Goal: Information Seeking & Learning: Learn about a topic

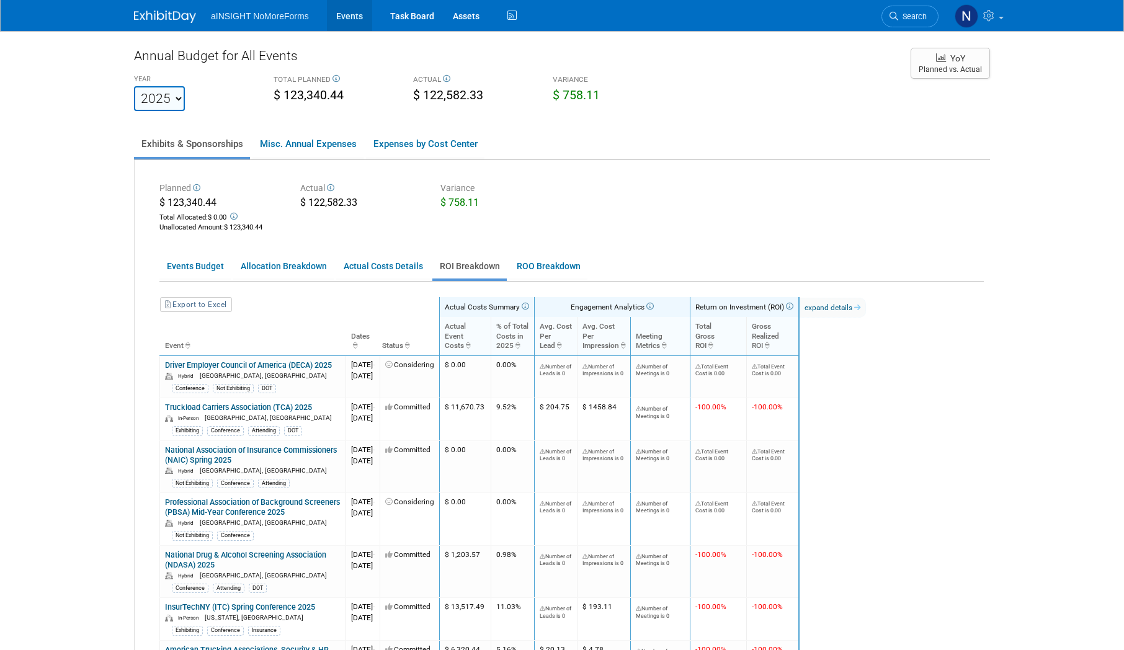
click at [364, 17] on link "Events" at bounding box center [349, 15] width 45 height 31
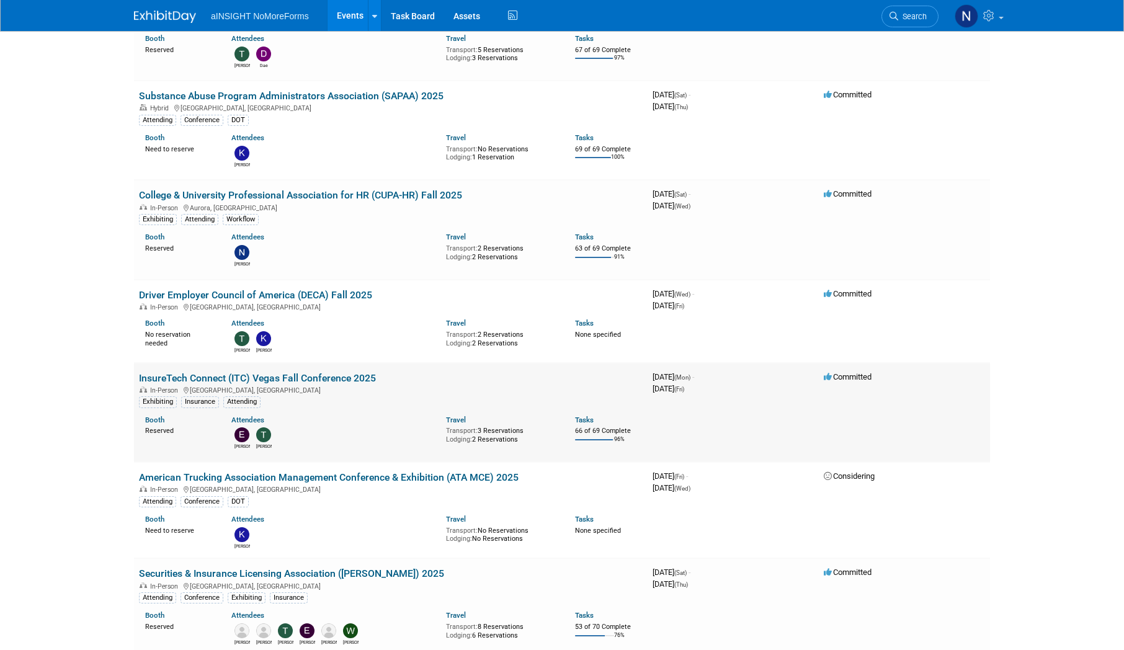
scroll to position [372, 0]
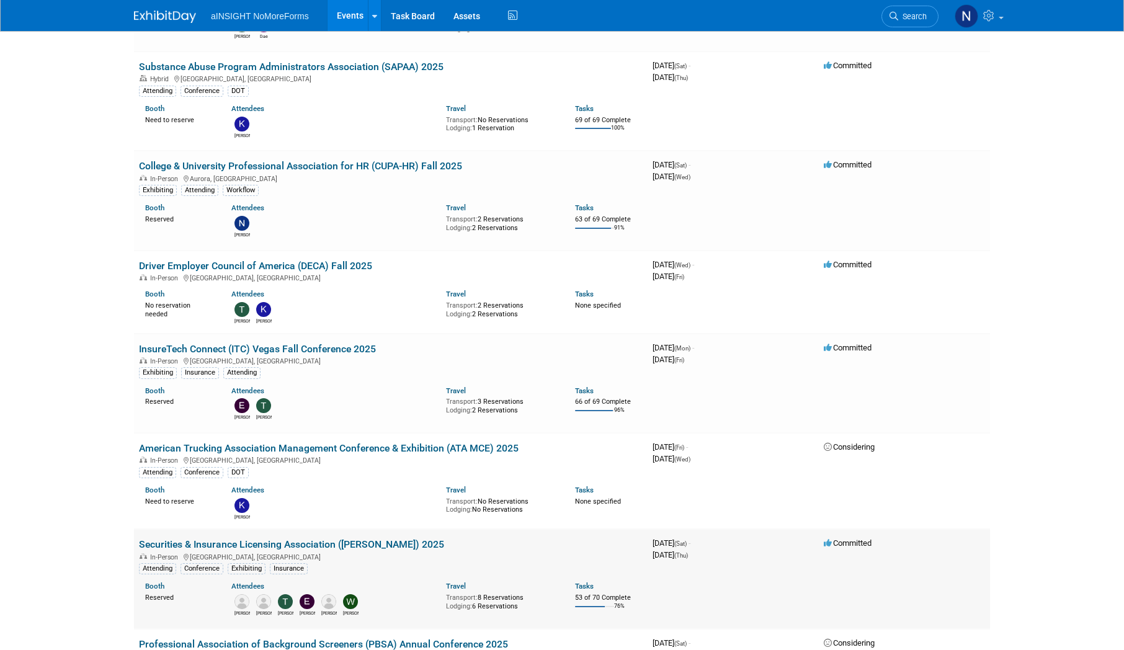
click at [383, 542] on link "Securities & Insurance Licensing Association ([PERSON_NAME]) 2025" at bounding box center [291, 544] width 305 height 12
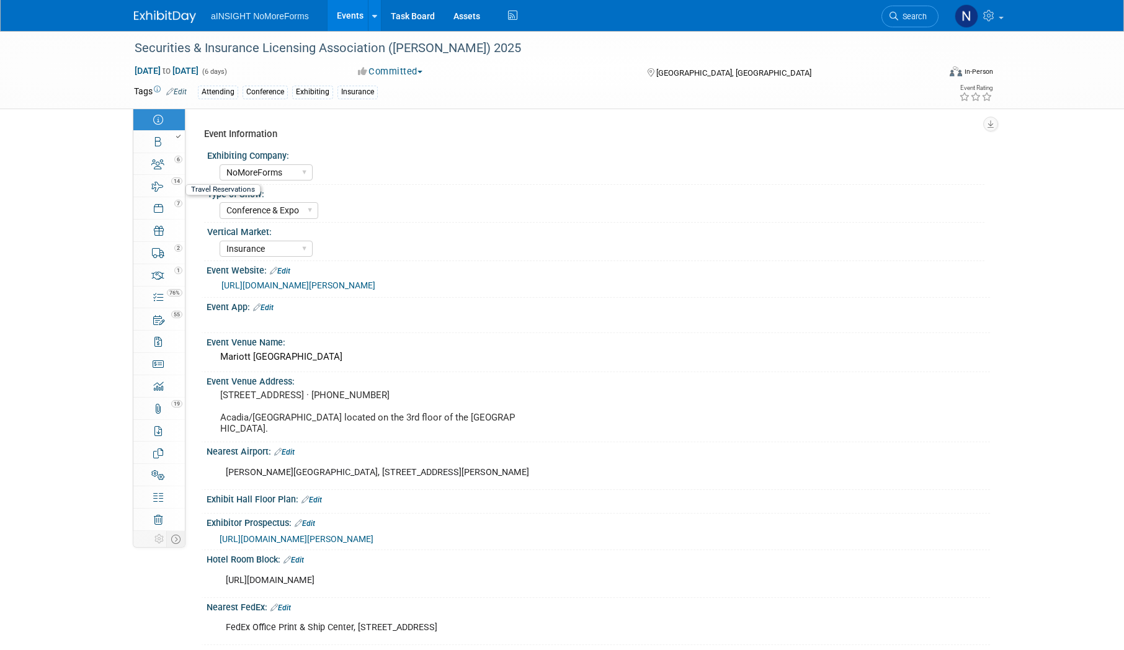
select select "NoMoreForms"
select select "Conference & Expo"
select select "Insurance"
select select "Booth Access Only"
select select "No"
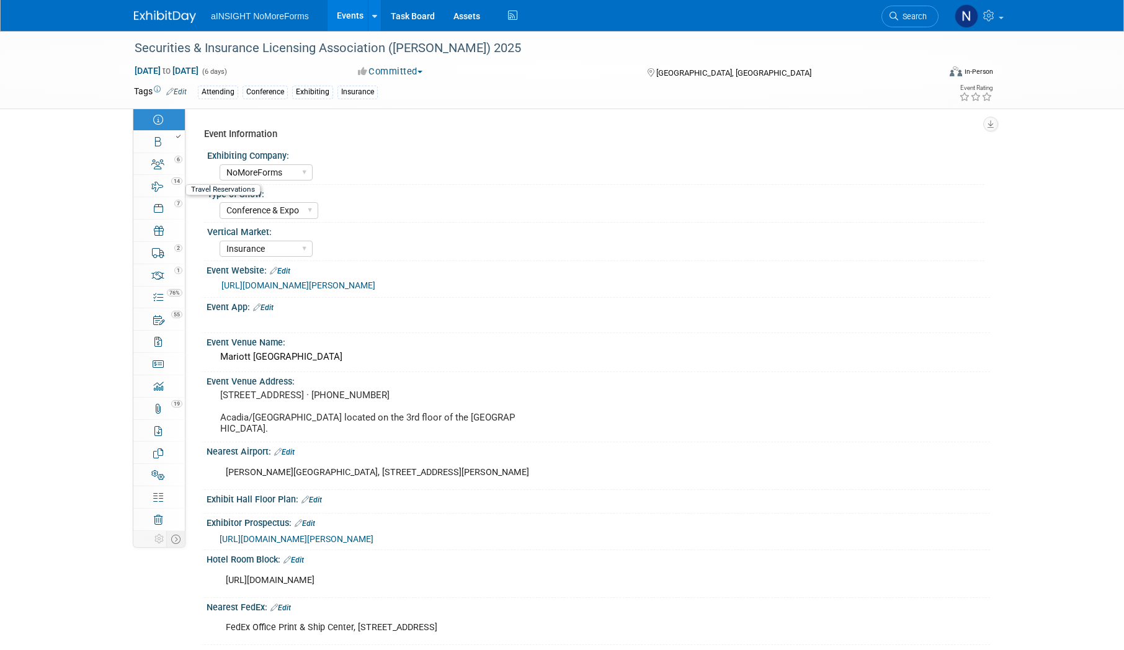
select select "Yes"
select select "No"
select select "Yes"
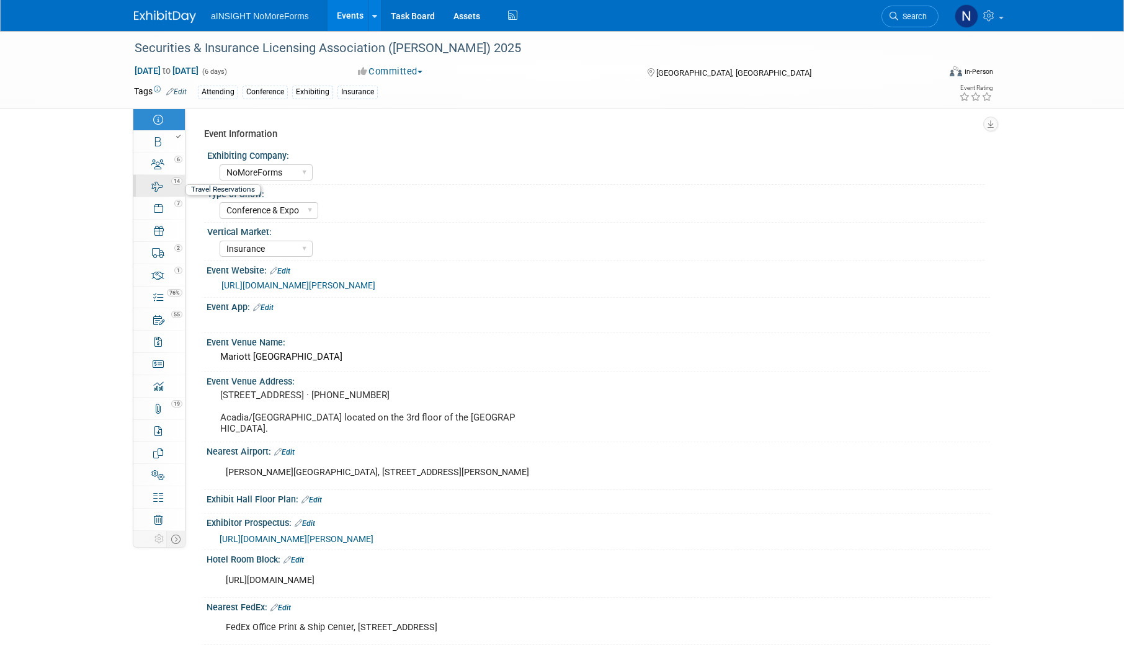
click at [163, 192] on link "14 Travel Reservations 14" at bounding box center [158, 186] width 51 height 22
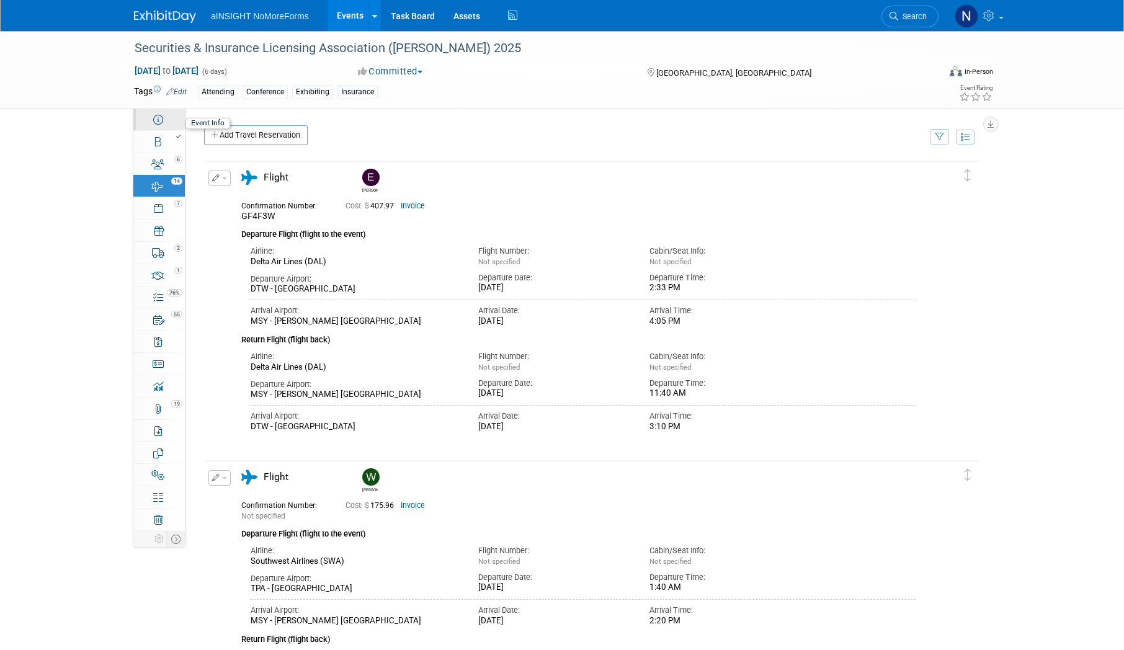
click at [173, 112] on link "Event Information" at bounding box center [158, 120] width 51 height 22
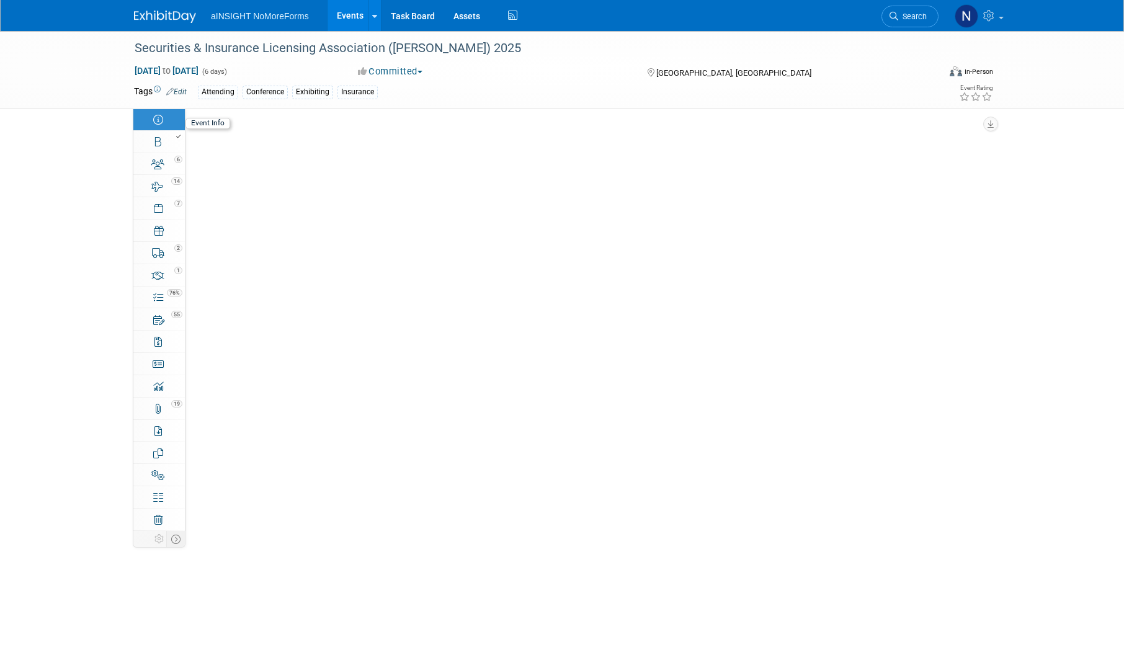
select select "NoMoreForms"
select select "Conference & Expo"
select select "Insurance"
select select "Booth Access Only"
select select "No"
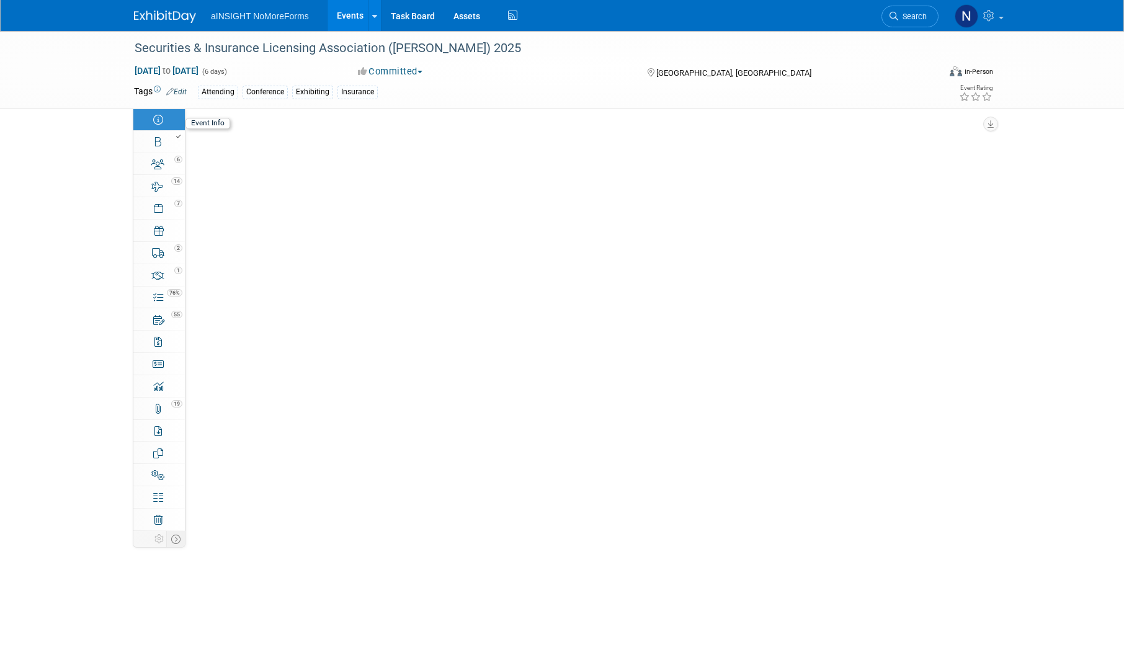
select select "Yes"
select select "No"
select select "Yes"
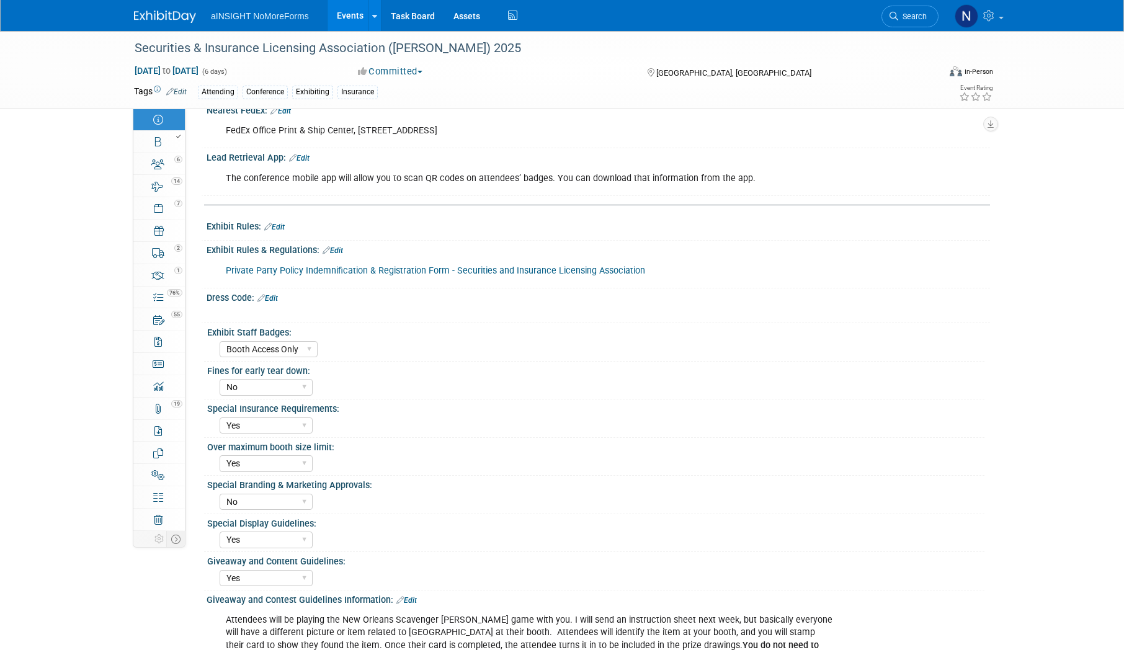
scroll to position [620, 0]
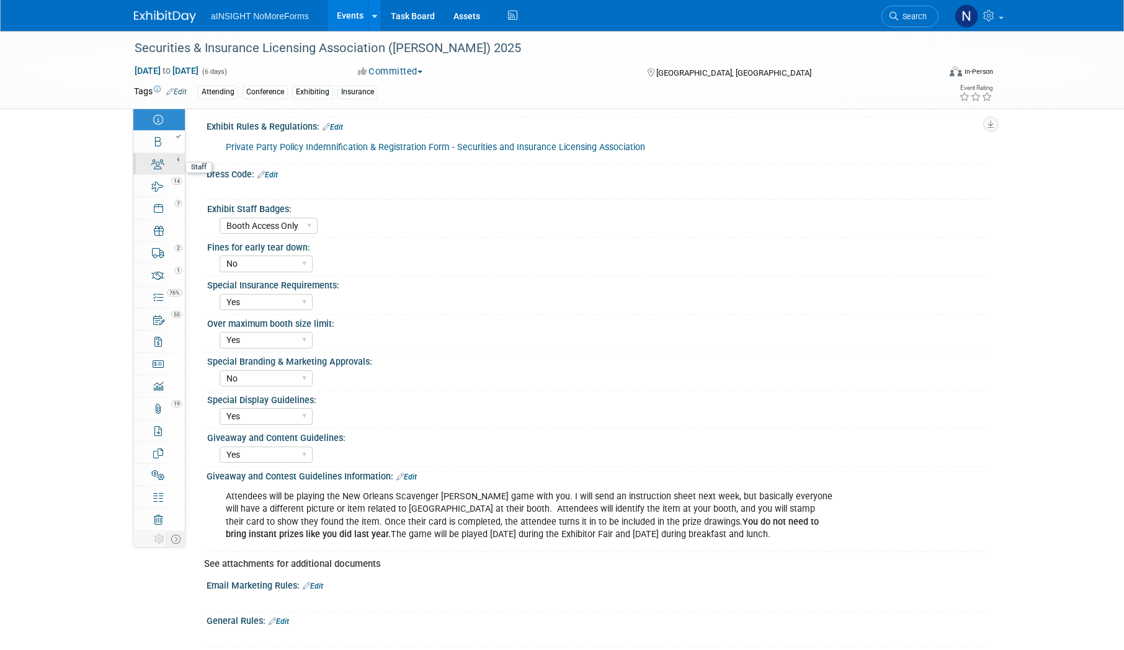
click at [163, 156] on div "6" at bounding box center [163, 158] width 42 height 9
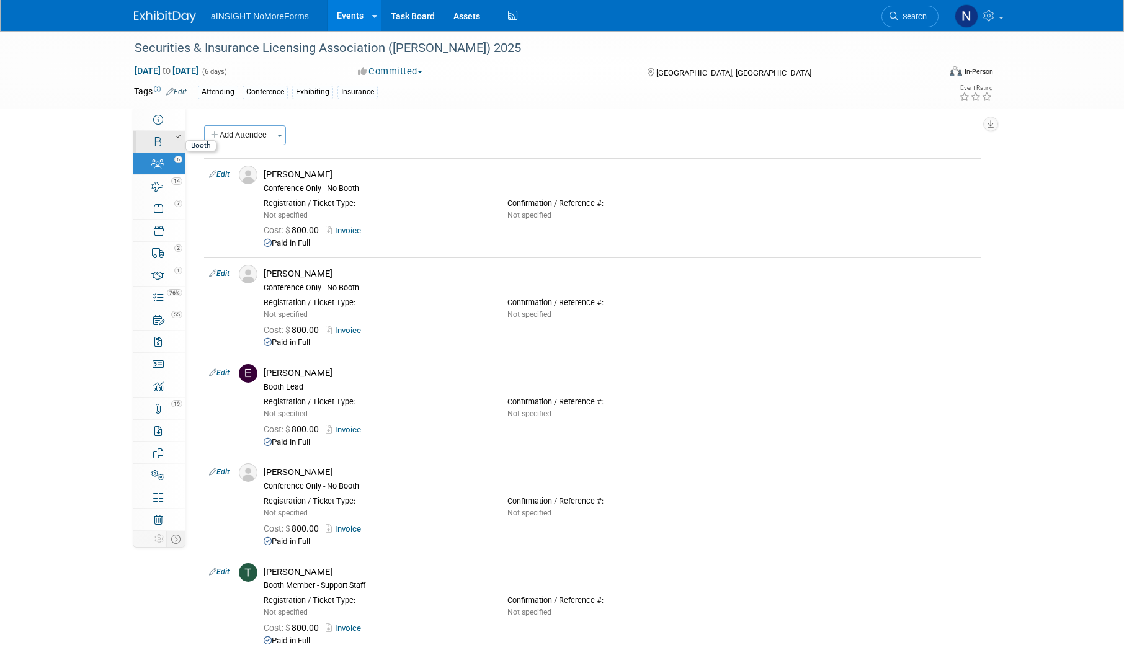
click at [163, 145] on link "Booth" at bounding box center [158, 142] width 51 height 22
select select "NoMoreForms"
select select "Head of Sales"
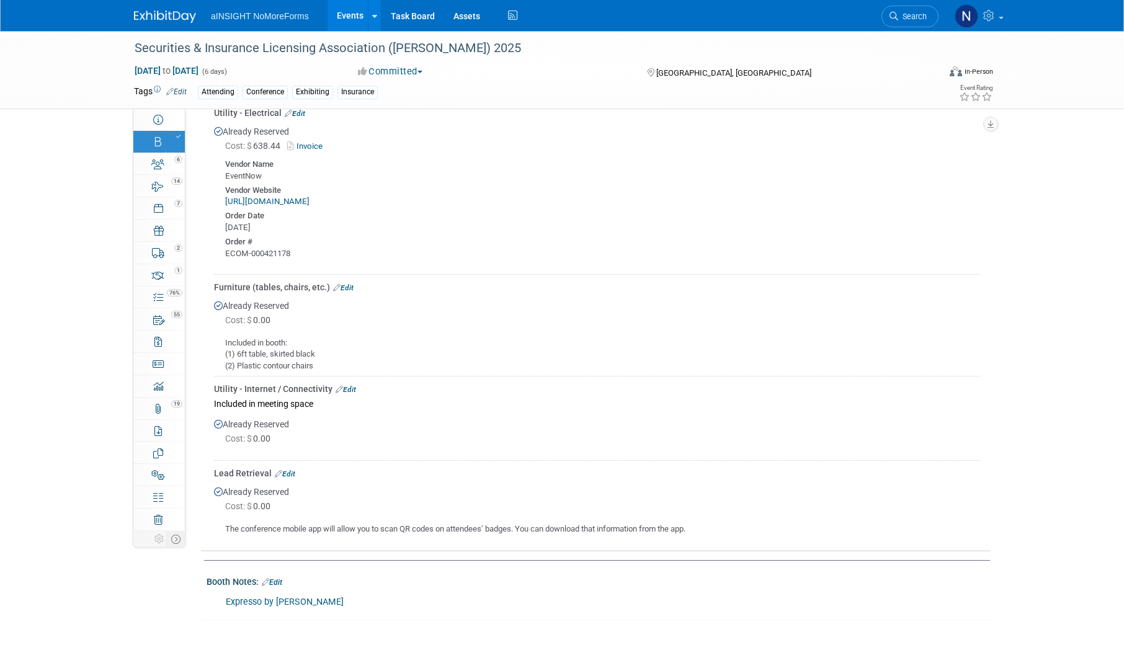
scroll to position [690, 0]
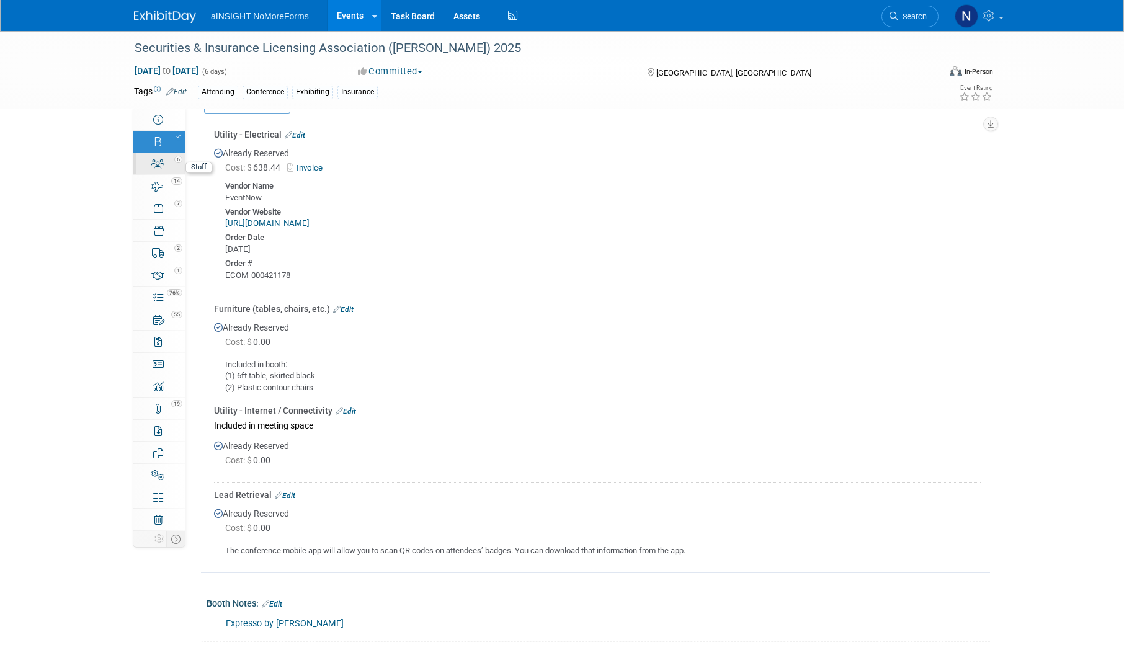
click at [169, 158] on div "6" at bounding box center [163, 158] width 42 height 9
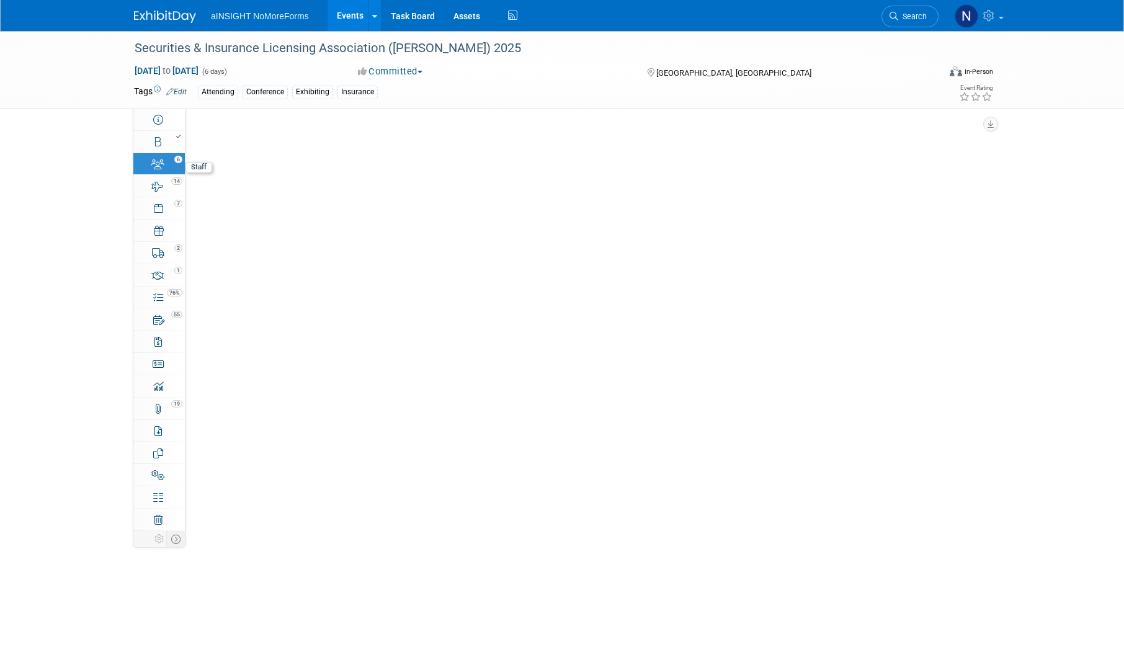
scroll to position [0, 0]
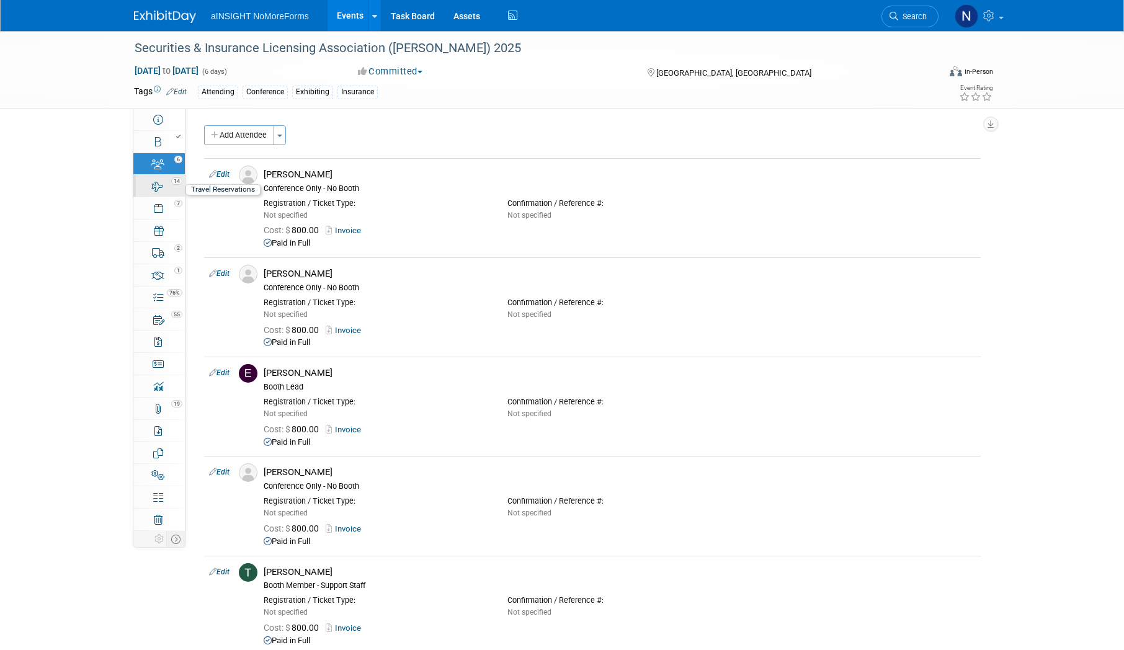
click at [163, 190] on icon at bounding box center [158, 187] width 12 height 10
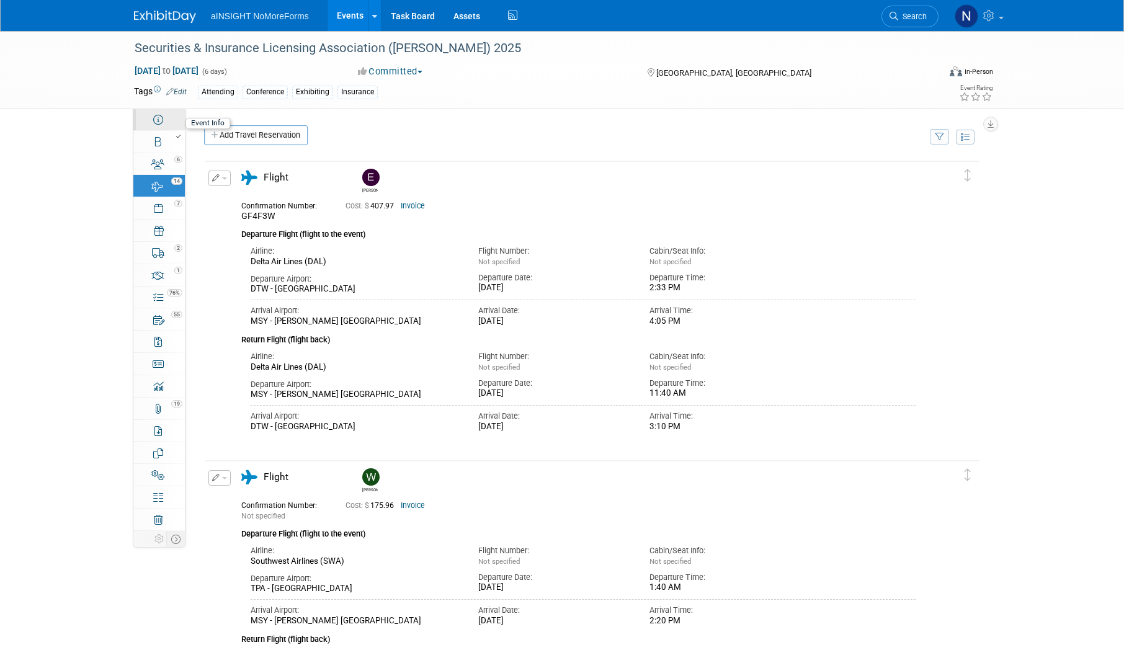
click at [160, 118] on icon at bounding box center [158, 120] width 10 height 10
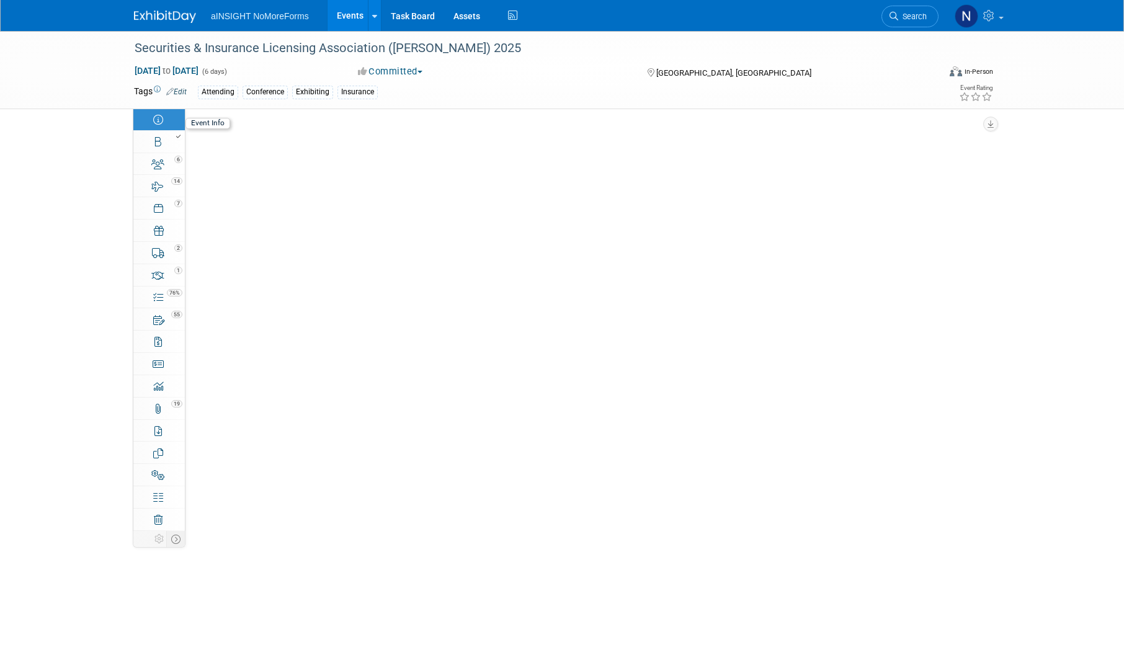
select select "NoMoreForms"
select select "Conference & Expo"
select select "Insurance"
select select "Booth Access Only"
select select "No"
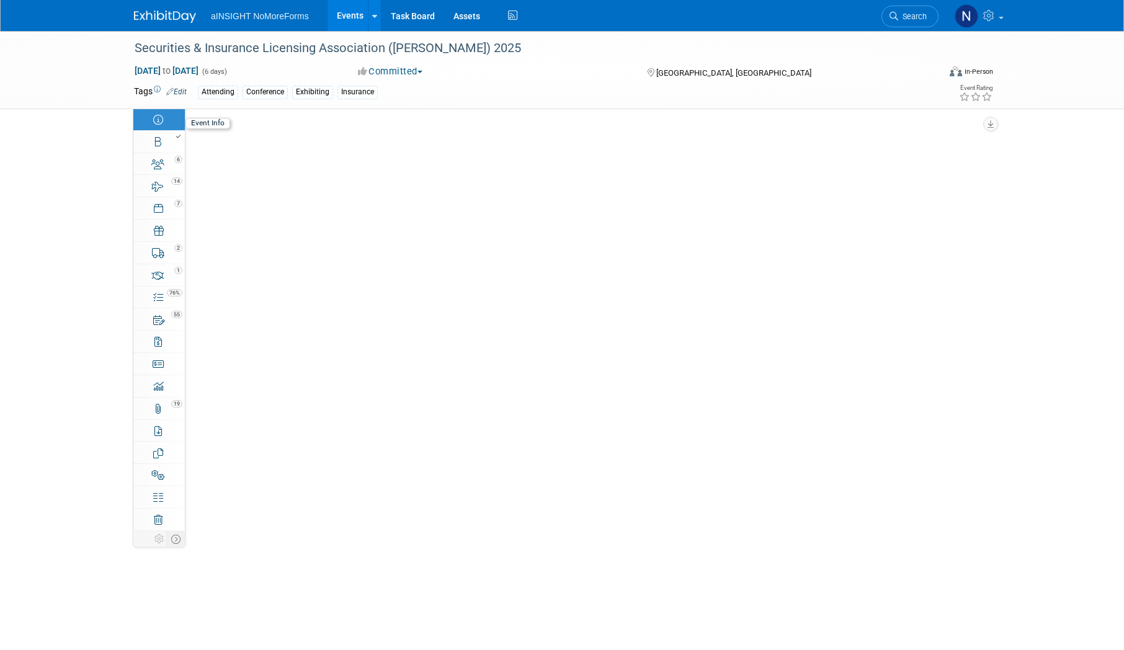
select select "Yes"
select select "No"
select select "Yes"
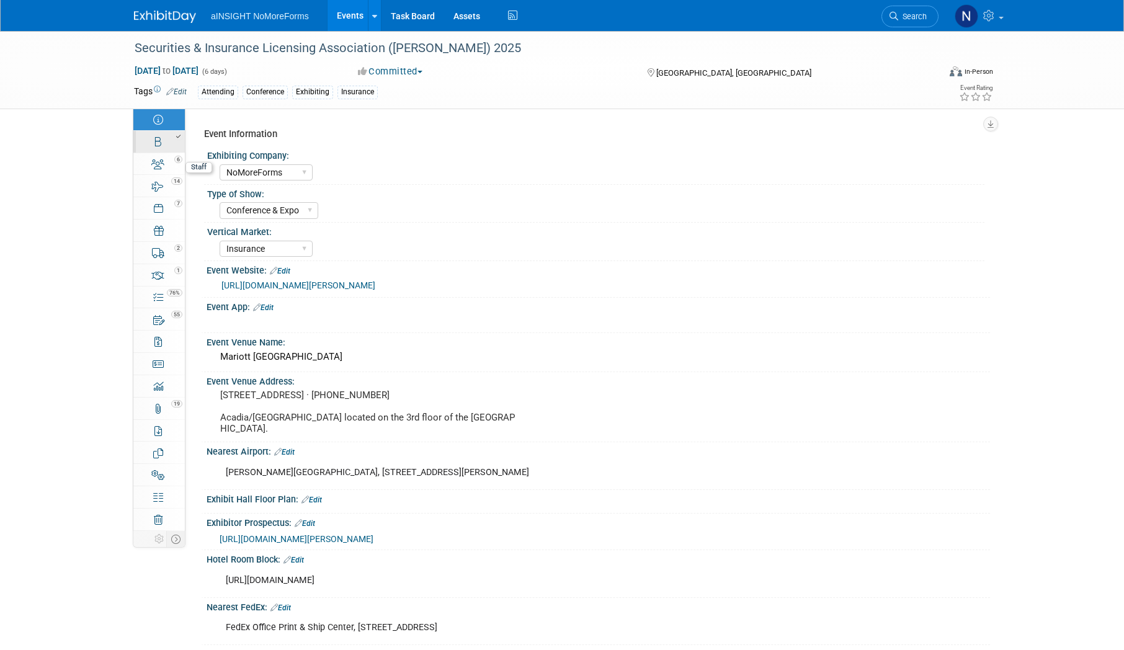
click at [164, 134] on div at bounding box center [163, 136] width 42 height 9
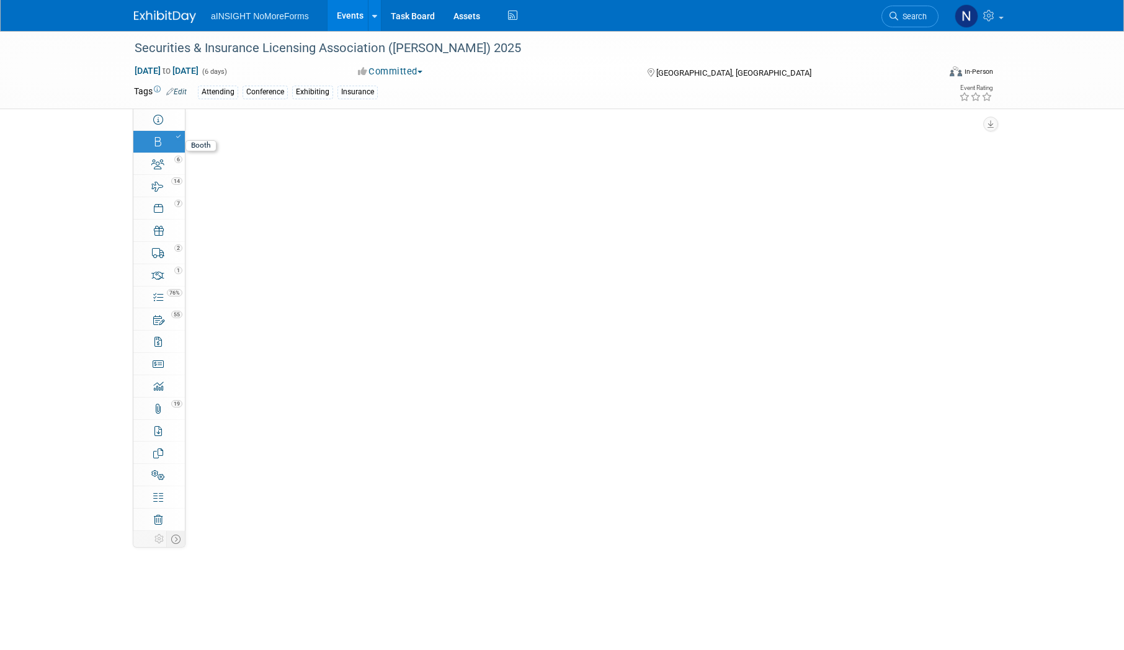
select select "NoMoreForms"
select select "Head of Sales"
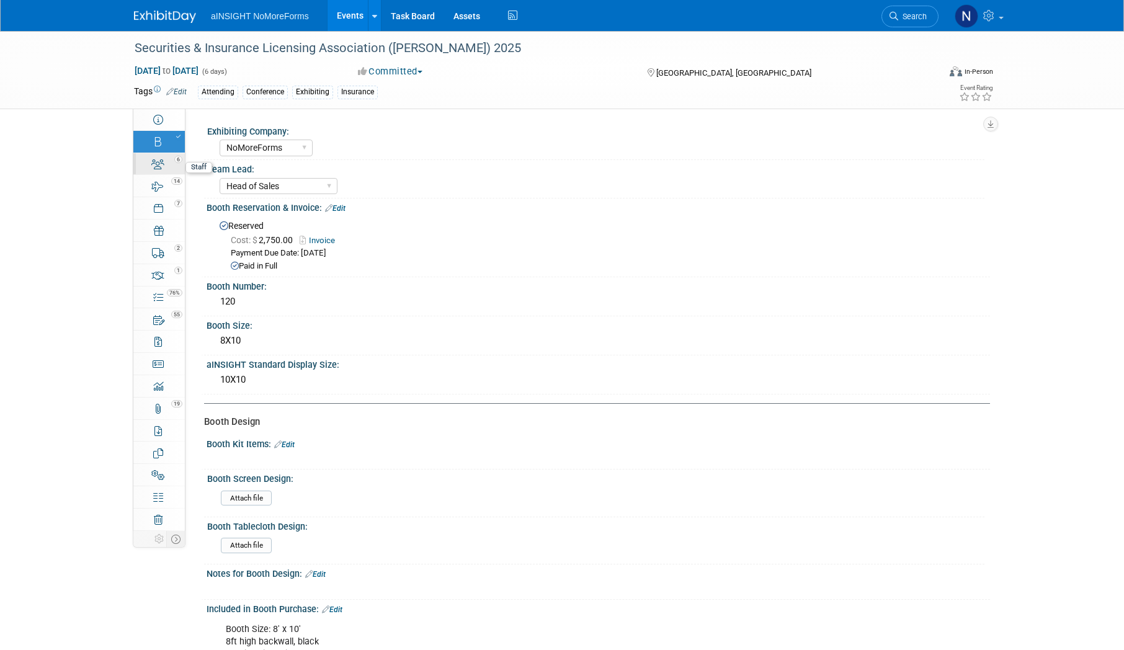
click at [171, 165] on link "6 Staff 6" at bounding box center [158, 164] width 51 height 22
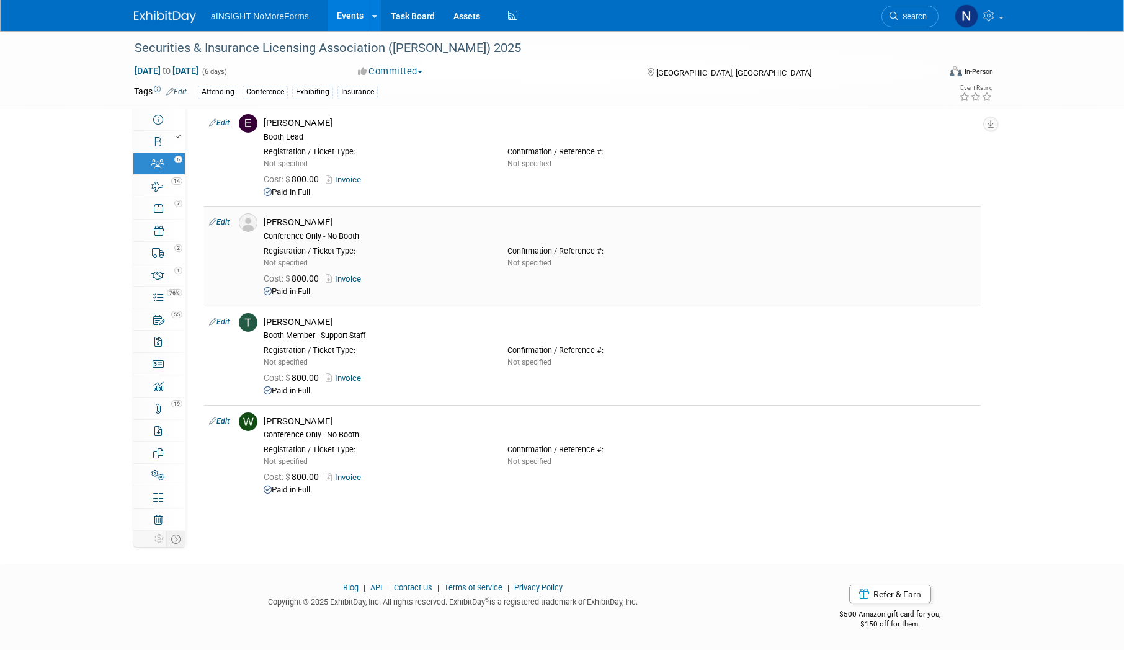
scroll to position [2, 0]
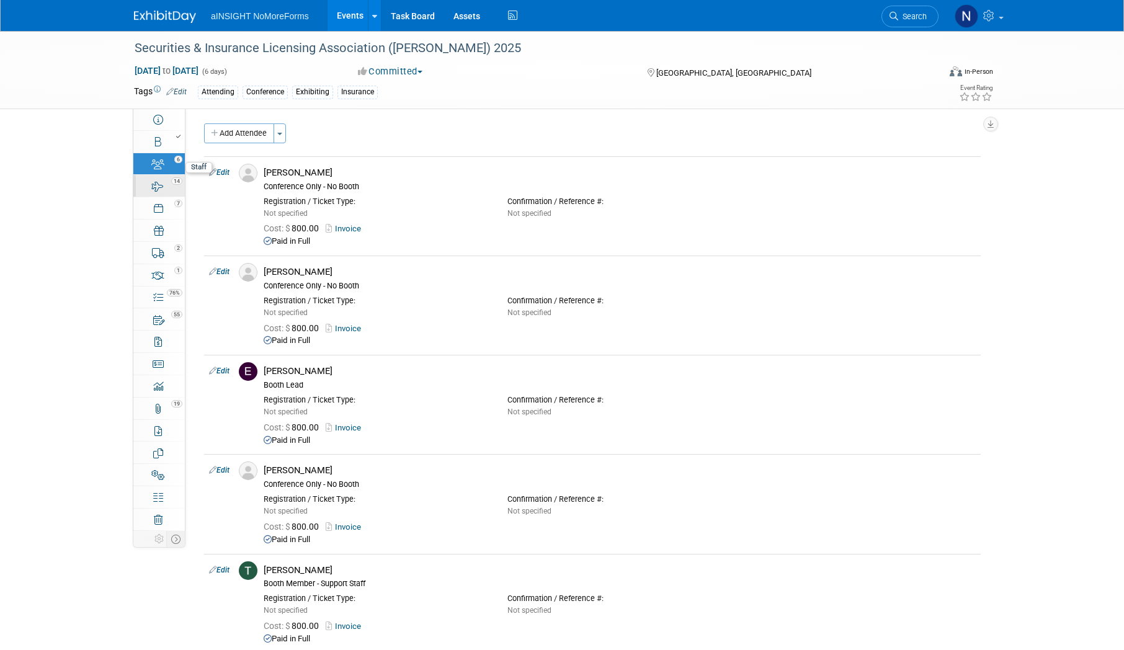
click at [158, 184] on div "14" at bounding box center [163, 180] width 42 height 9
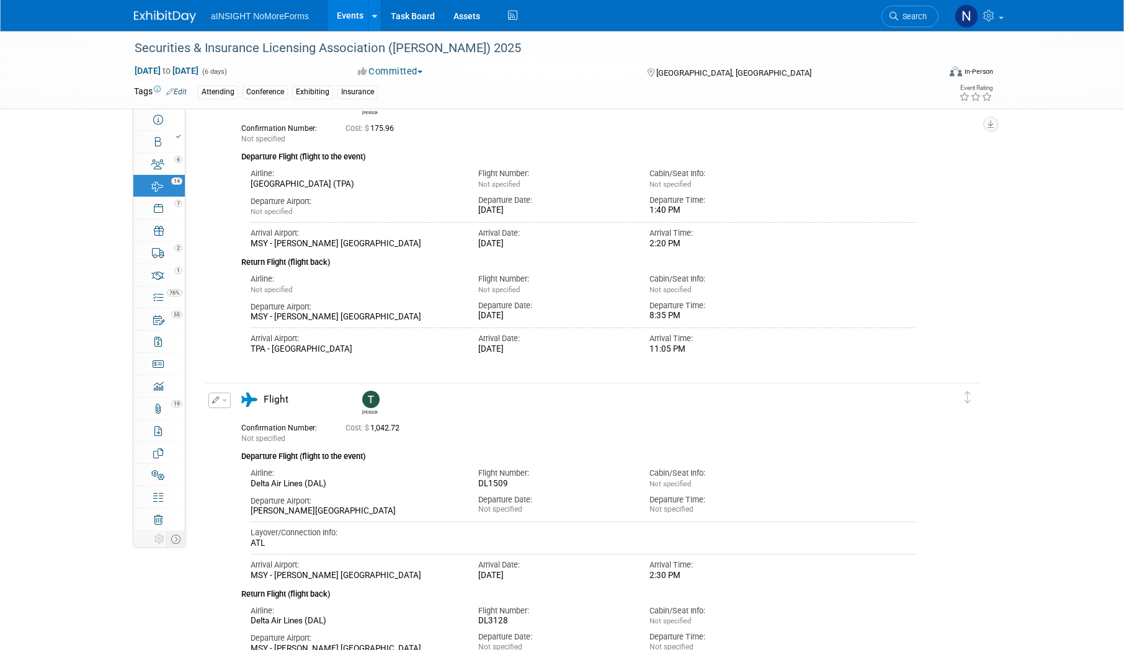
scroll to position [1179, 0]
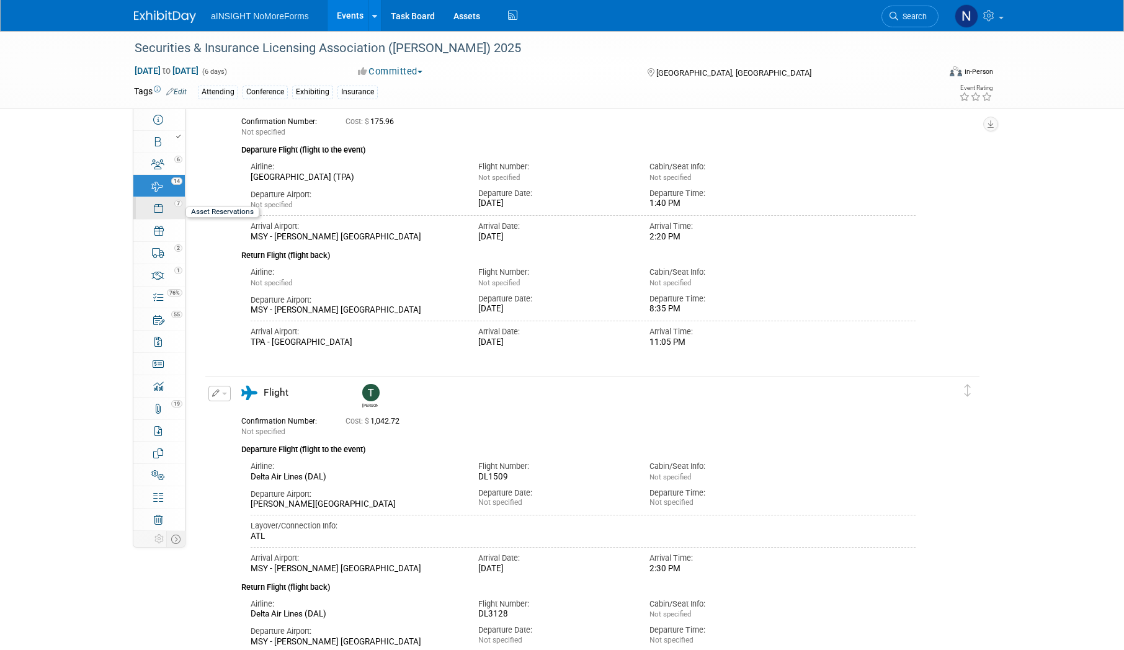
click at [158, 213] on icon at bounding box center [158, 208] width 9 height 10
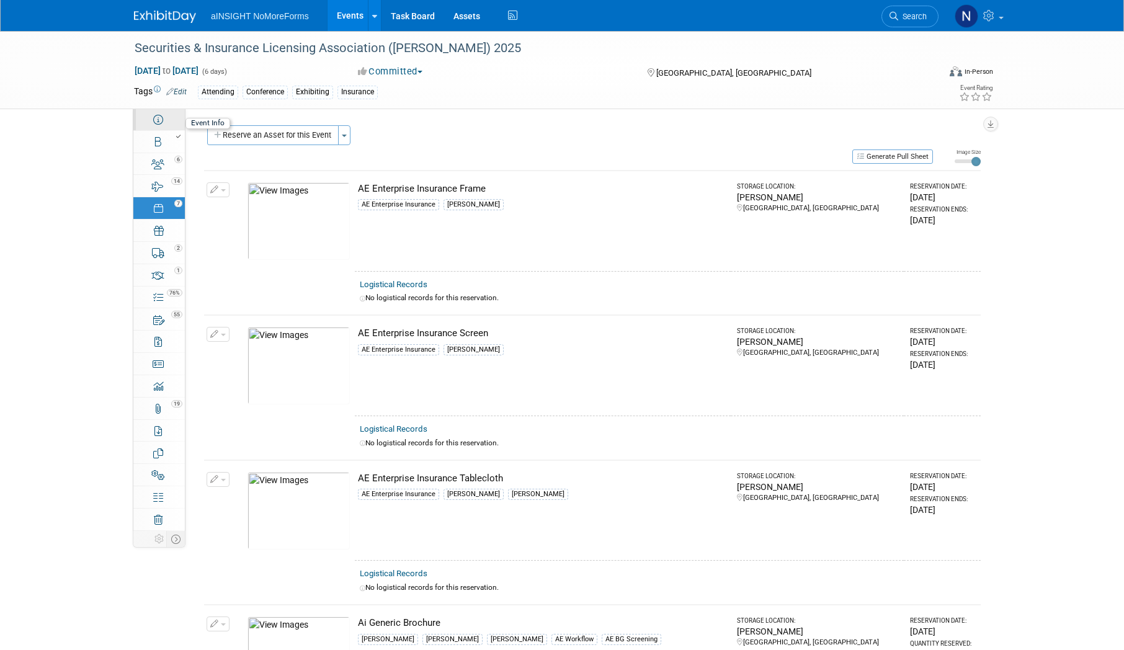
click at [162, 123] on icon at bounding box center [158, 120] width 10 height 10
select select "NoMoreForms"
select select "Conference & Expo"
select select "Insurance"
select select "Booth Access Only"
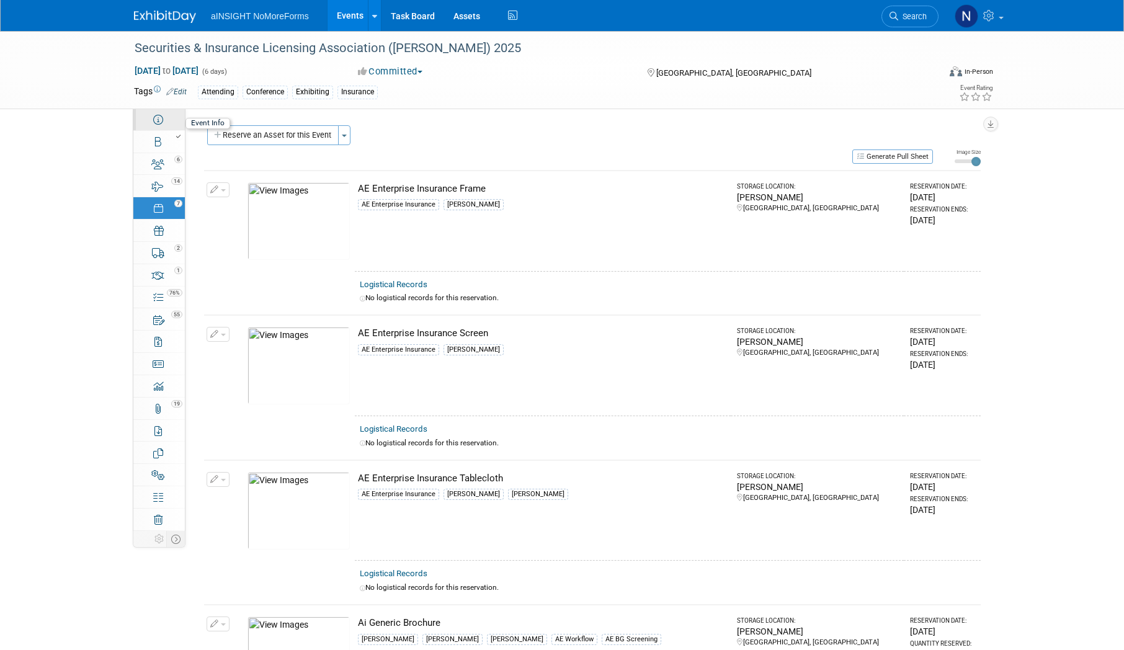
select select "No"
select select "Yes"
select select "No"
select select "Yes"
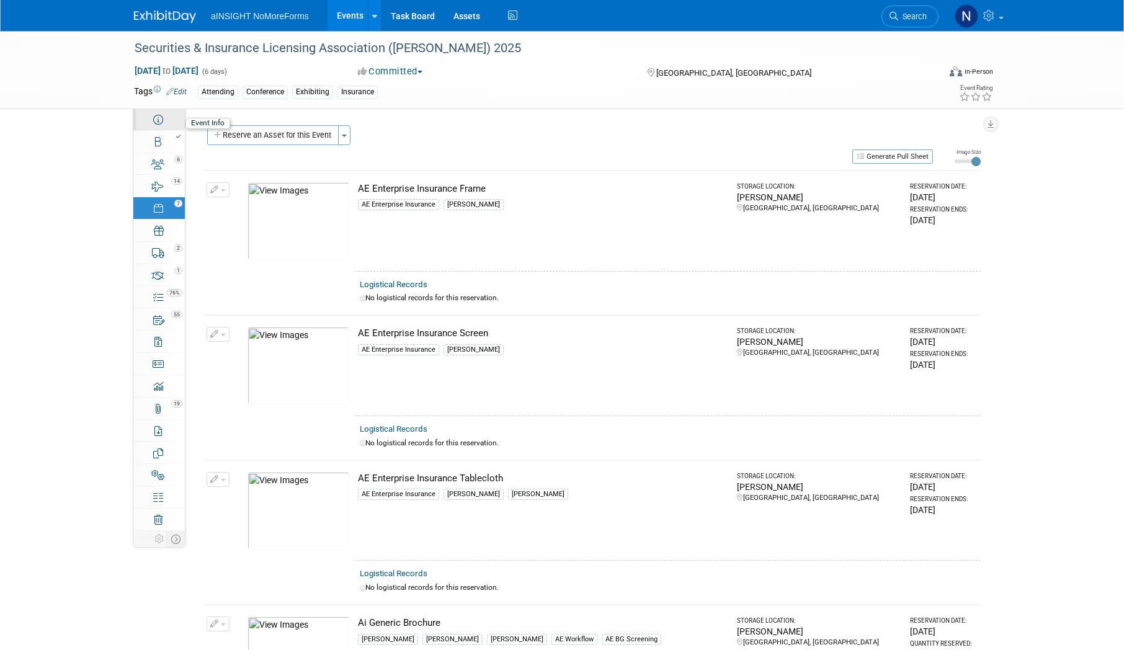
select select "Yes"
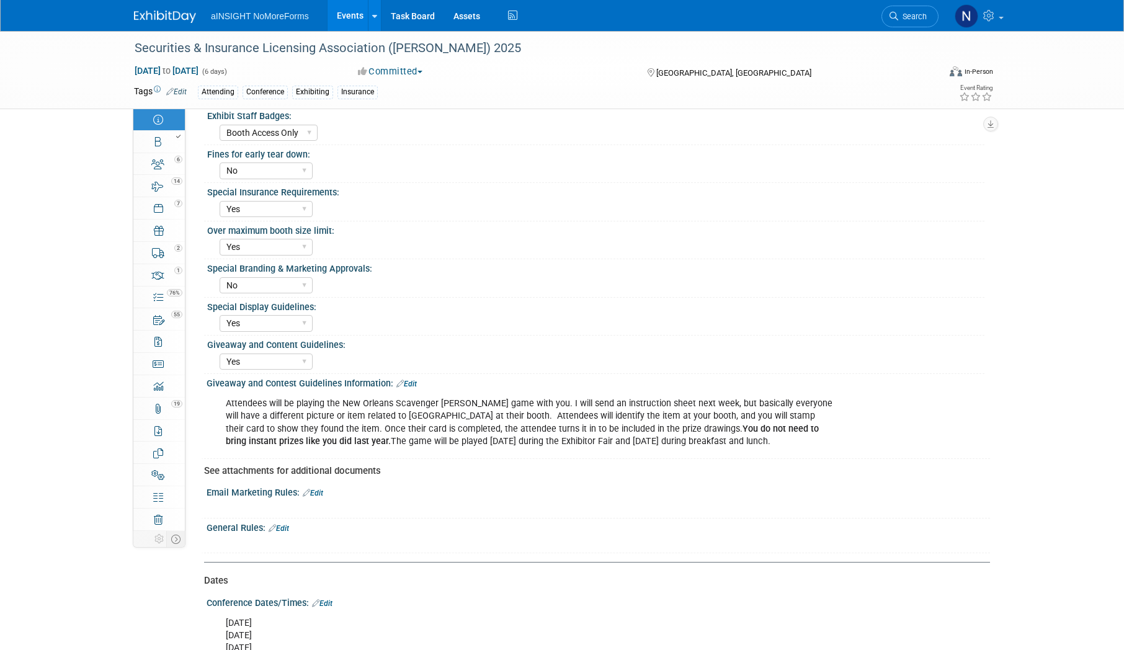
scroll to position [682, 0]
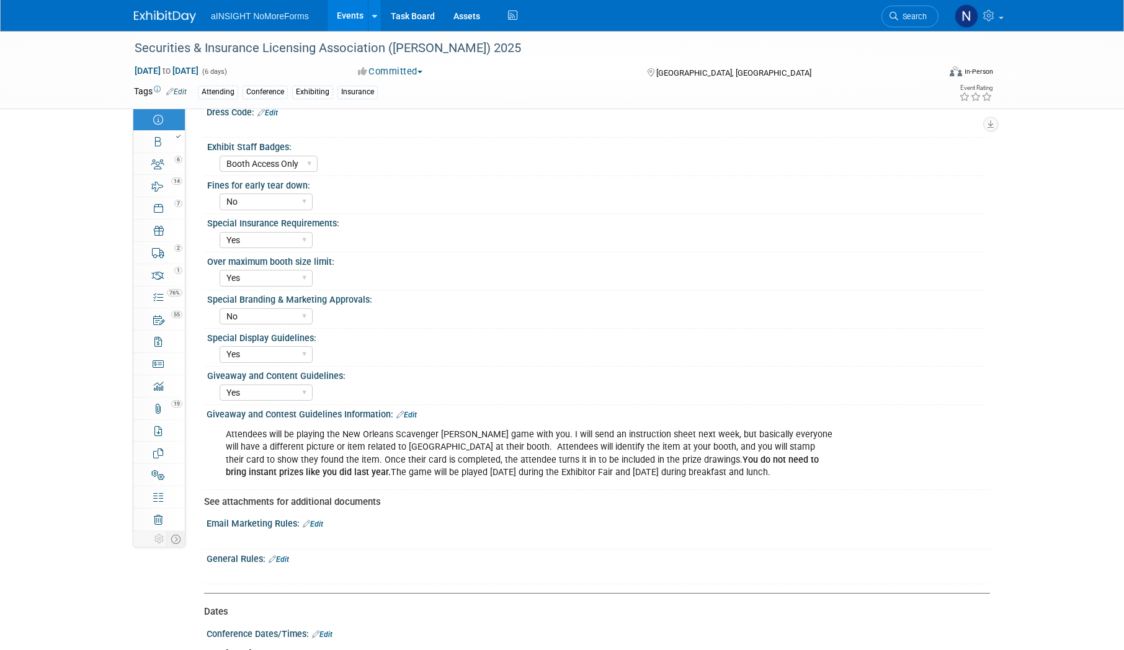
click at [716, 439] on div "Attendees will be playing the New Orleans Scavenger Hunt game with you. I will …" at bounding box center [528, 453] width 623 height 62
click at [667, 481] on div "Attendees will be playing the New Orleans Scavenger Hunt game with you. I will …" at bounding box center [528, 453] width 623 height 62
drag, startPoint x: 701, startPoint y: 473, endPoint x: 223, endPoint y: 440, distance: 478.8
click at [223, 440] on div "Attendees will be playing the New Orleans Scavenger Hunt game with you. I will …" at bounding box center [528, 453] width 623 height 62
click at [705, 261] on div "Over maximum booth size limit:" at bounding box center [595, 260] width 777 height 16
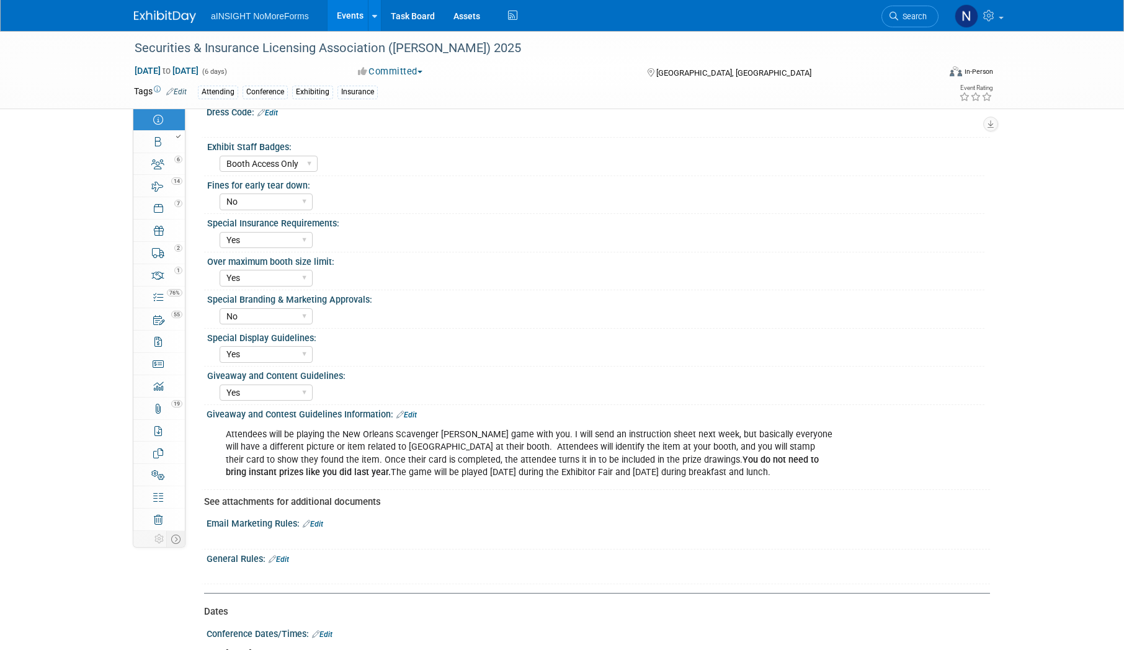
click at [339, 19] on link "Events" at bounding box center [350, 15] width 45 height 31
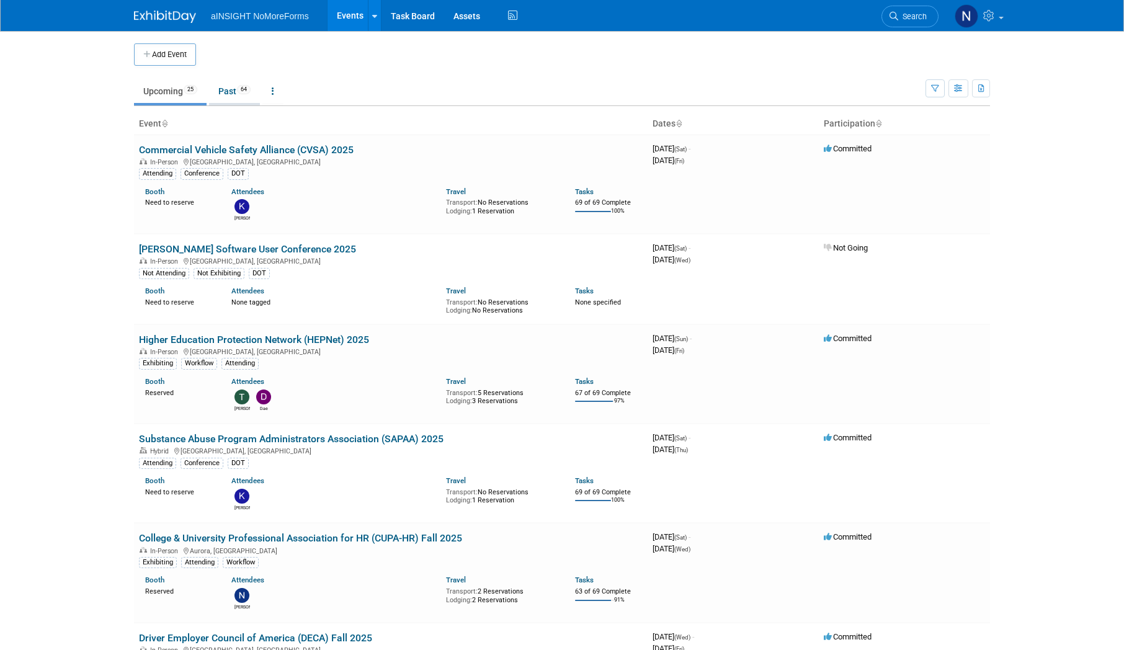
click at [228, 95] on link "Past 64" at bounding box center [234, 91] width 51 height 24
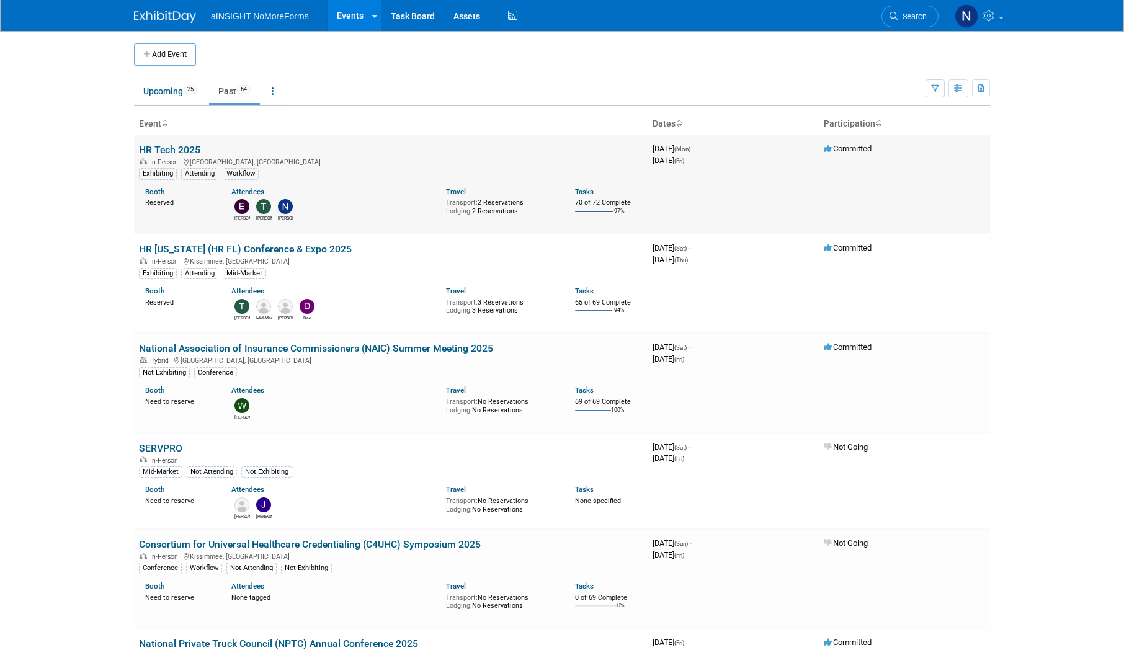
click at [182, 145] on link "HR Tech 2025" at bounding box center [169, 150] width 61 height 12
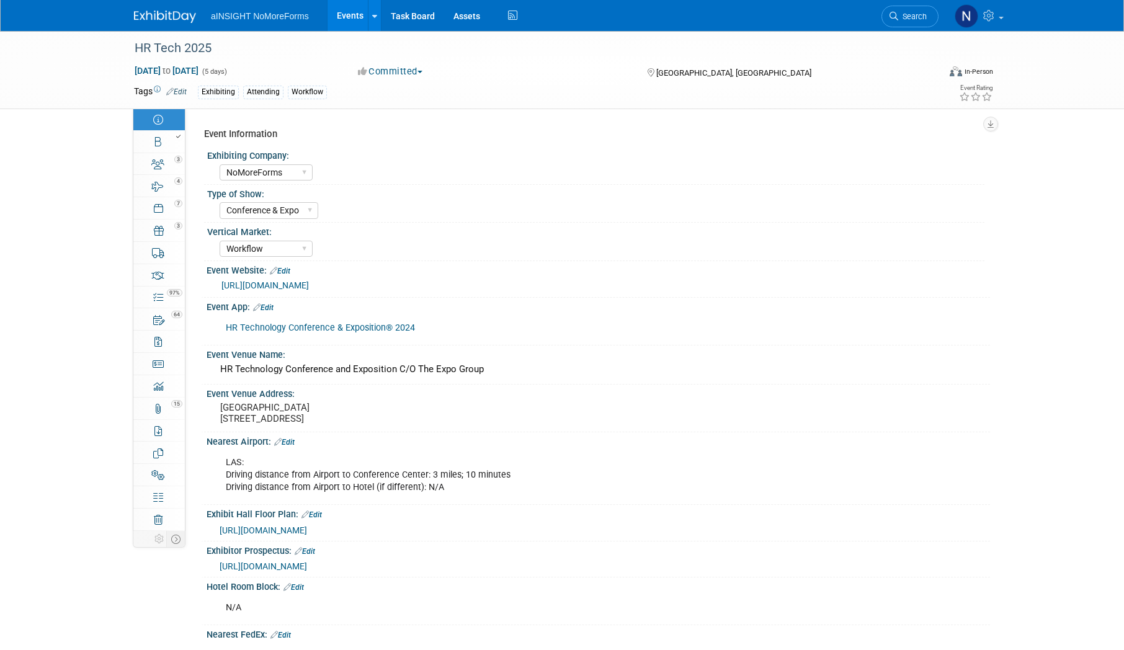
select select "NoMoreForms"
select select "Conference & Expo"
select select "Workflow"
select select "No"
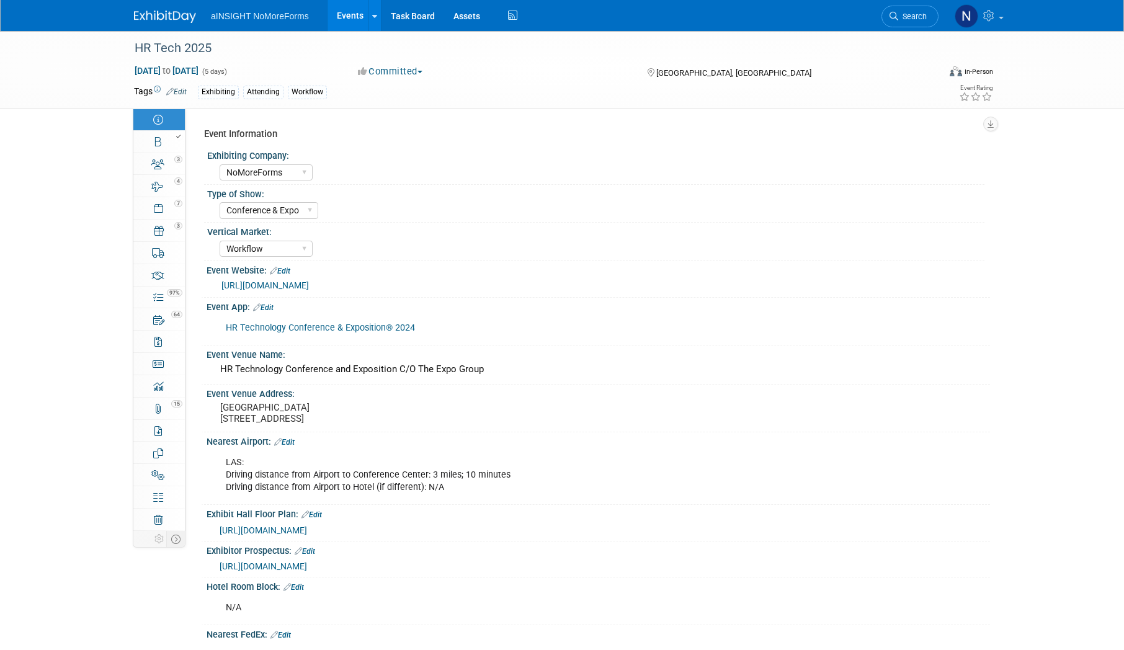
select select "No"
click at [158, 323] on icon at bounding box center [159, 320] width 12 height 10
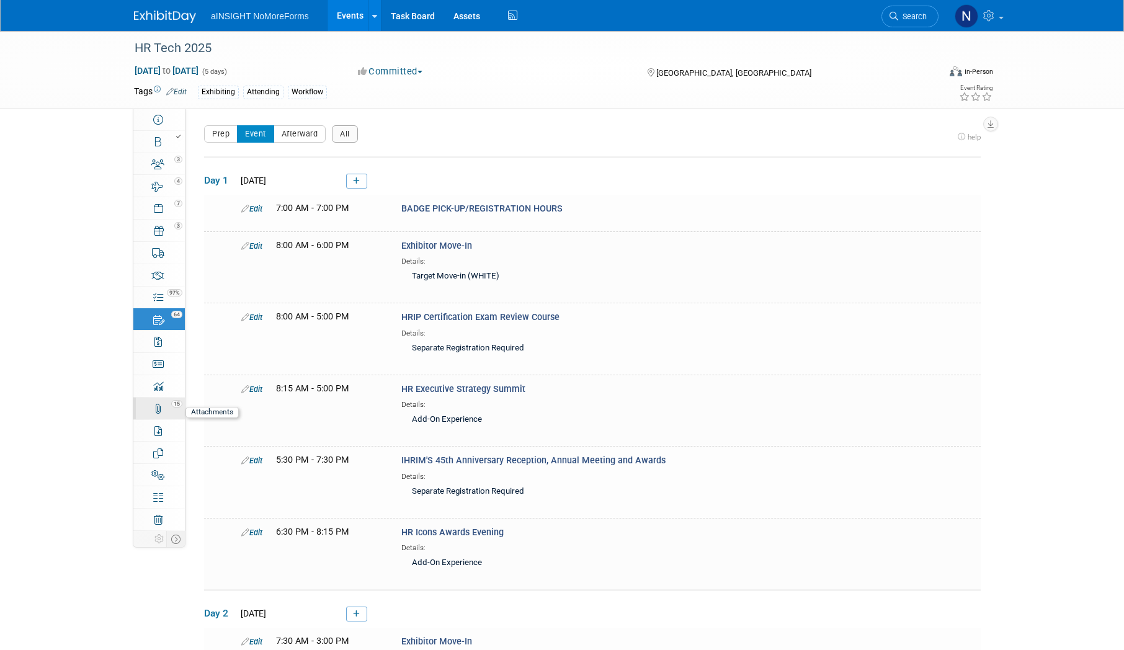
click at [161, 411] on icon at bounding box center [157, 409] width 7 height 10
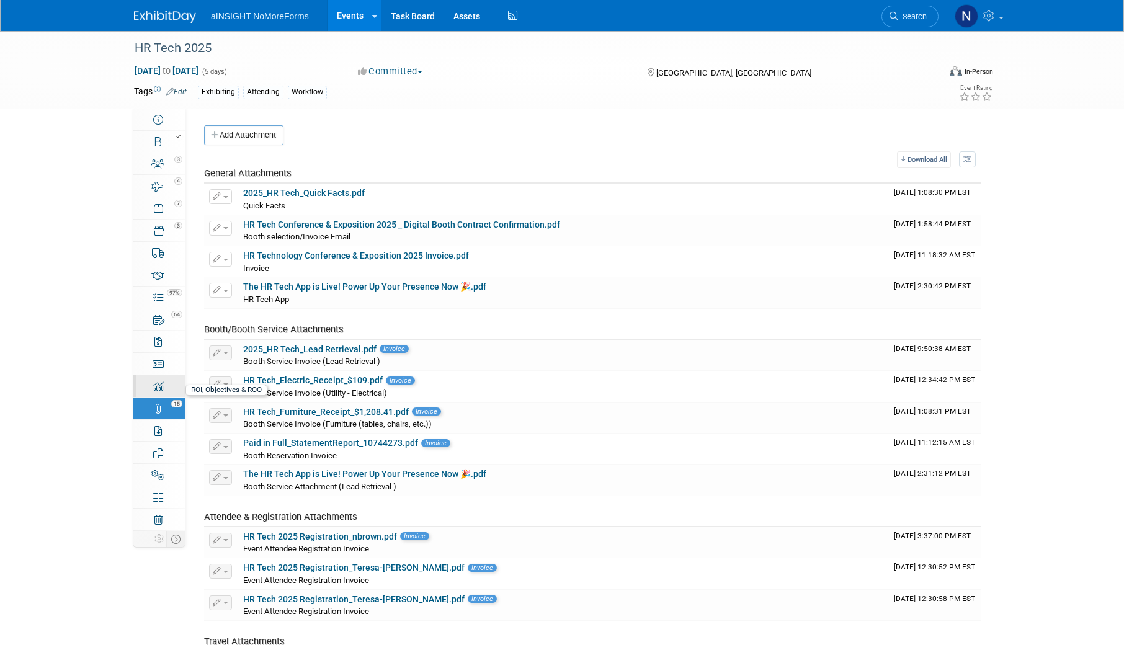
click at [159, 386] on icon at bounding box center [158, 387] width 10 height 10
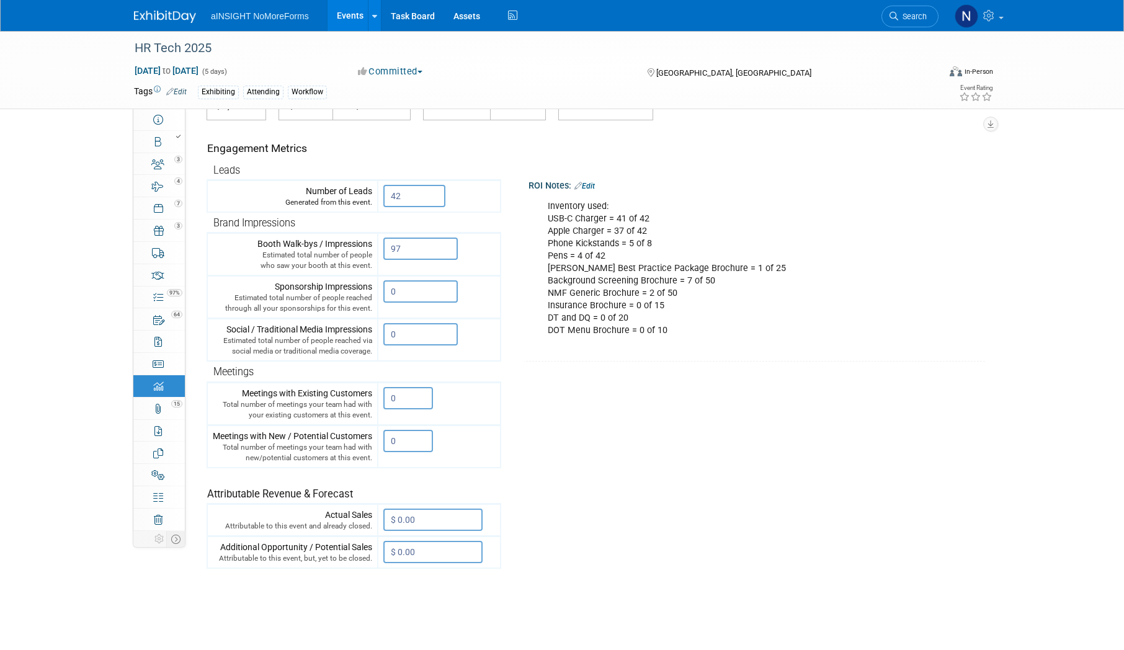
scroll to position [93, 0]
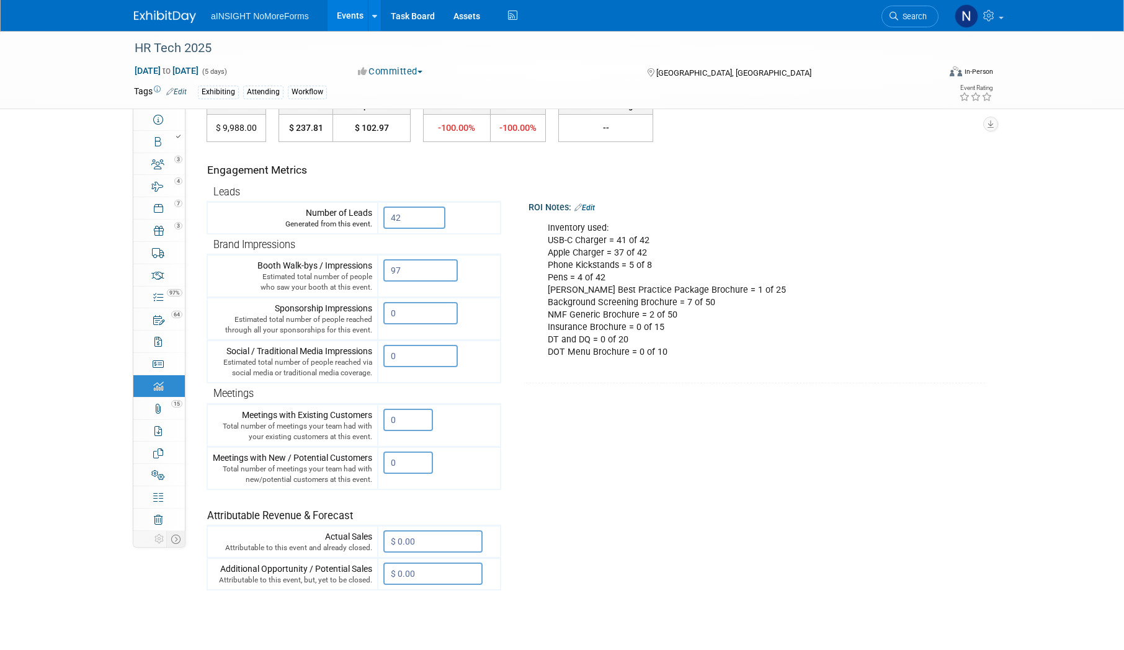
click at [591, 471] on tr "Engagement Metrics Leads Generated from this event. 42 X Brand Impressions X" at bounding box center [594, 366] width 774 height 448
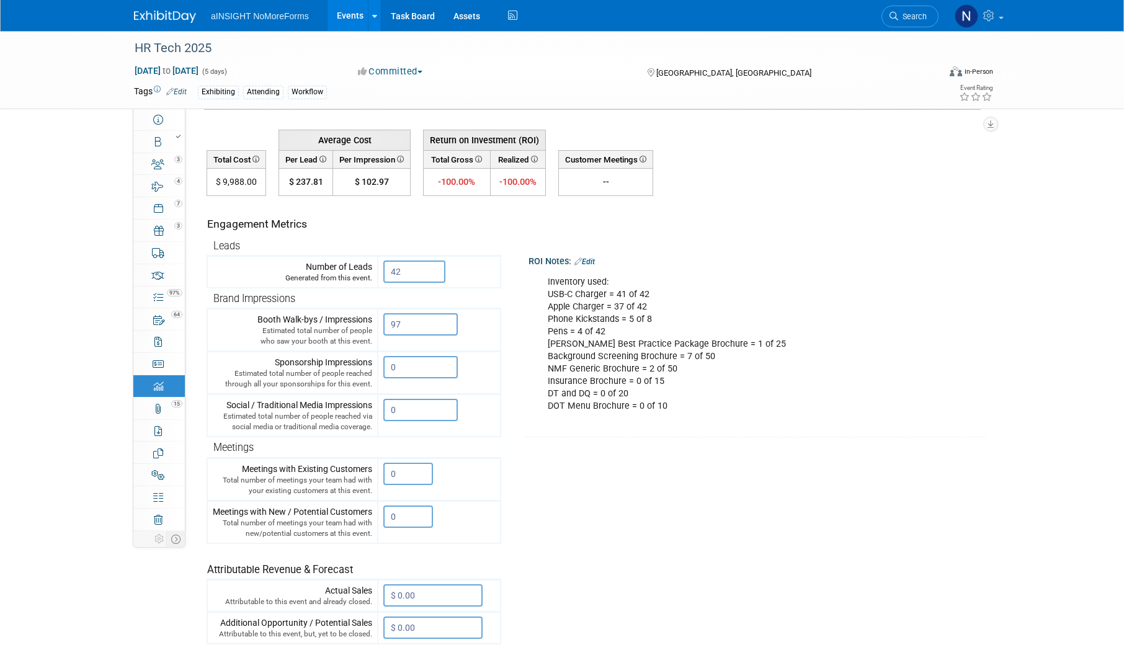
scroll to position [0, 0]
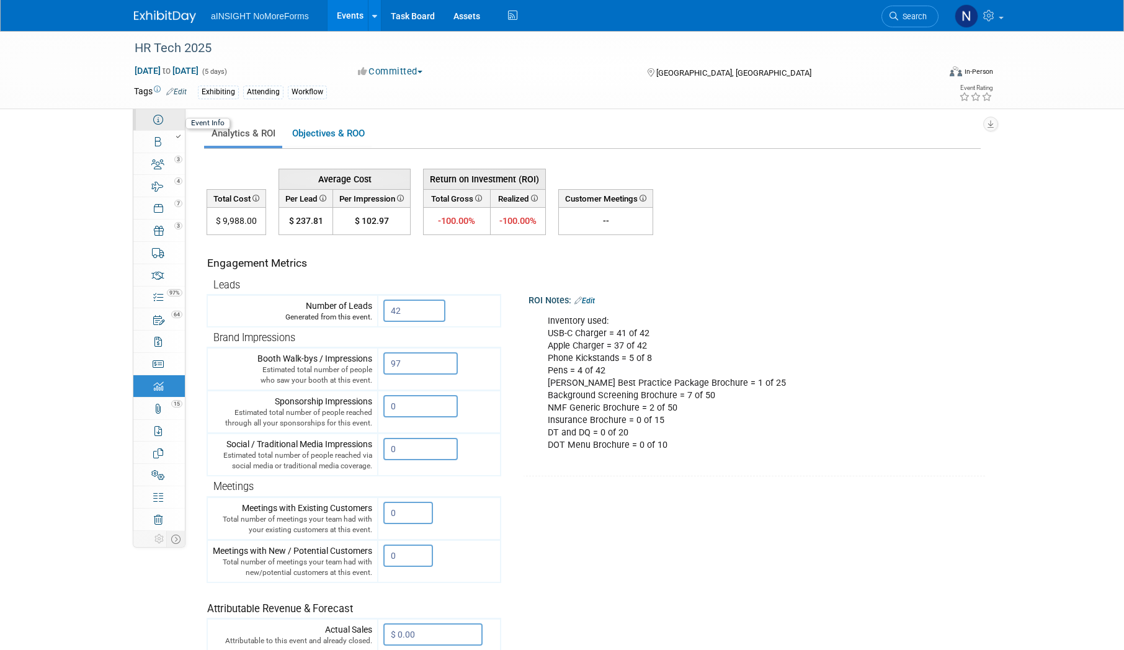
click at [154, 128] on link "Event Information" at bounding box center [158, 120] width 51 height 22
select select "NoMoreForms"
select select "Conference & Expo"
select select "Workflow"
select select "No"
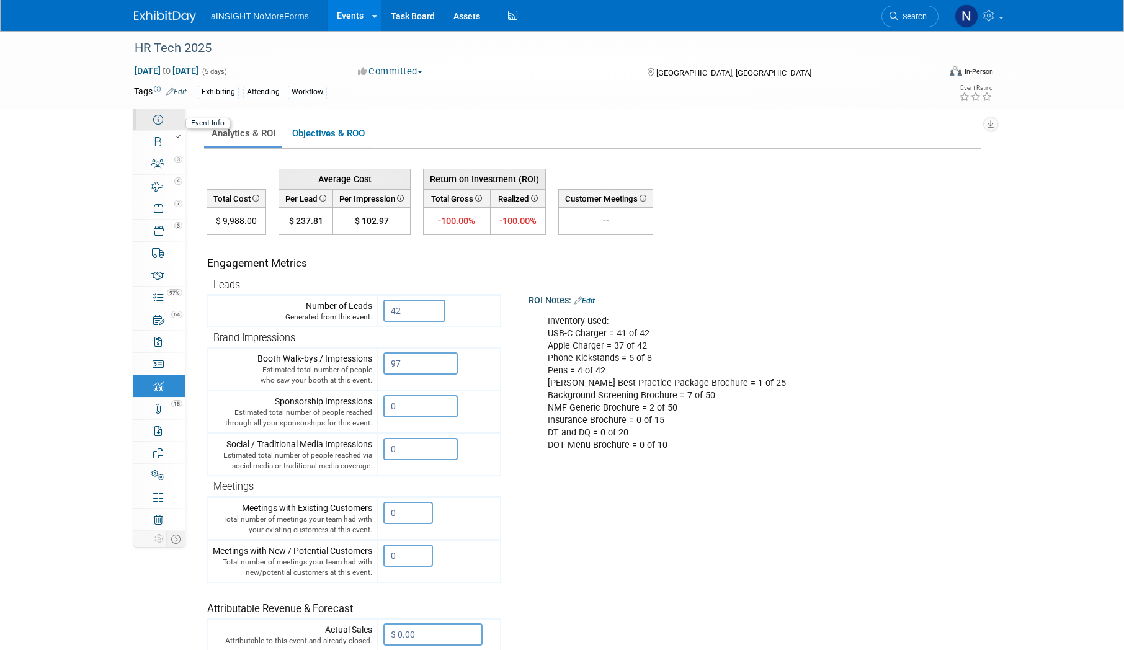
select select "No"
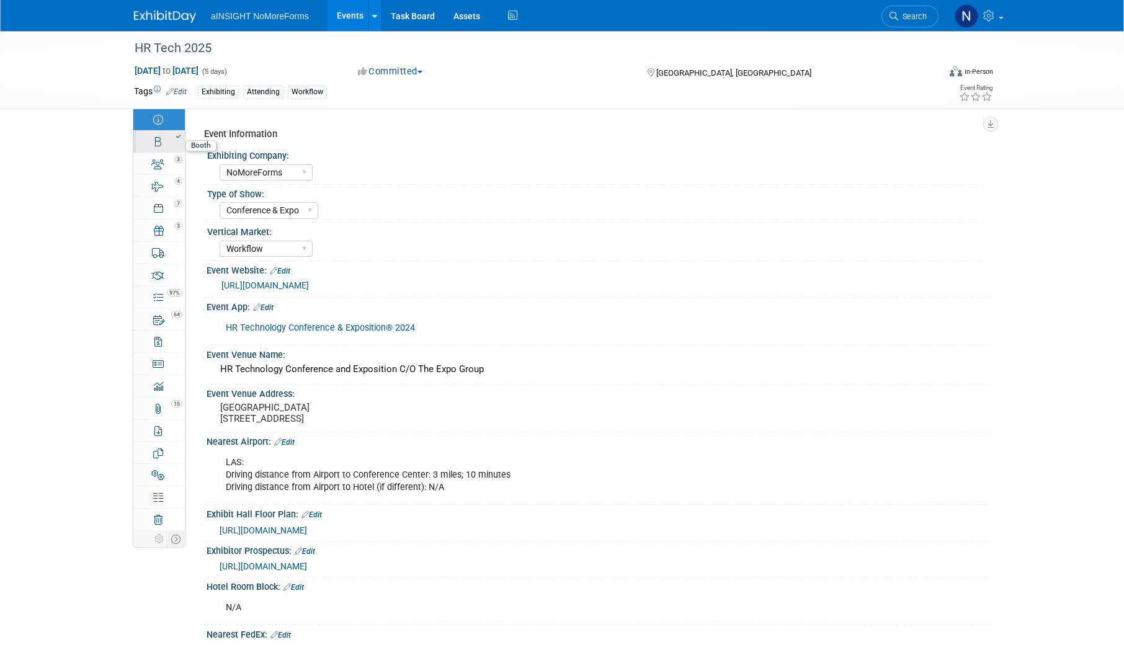
click at [157, 142] on icon at bounding box center [158, 142] width 6 height 10
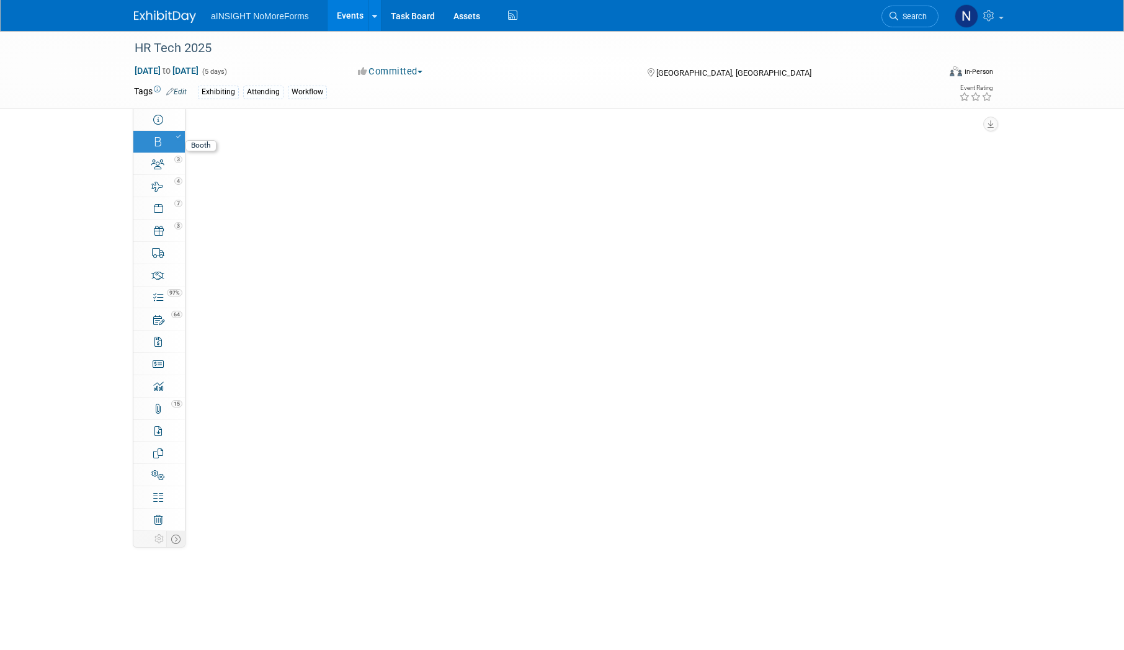
select select "NoMoreForms"
select select "AE Enterprise Workflow"
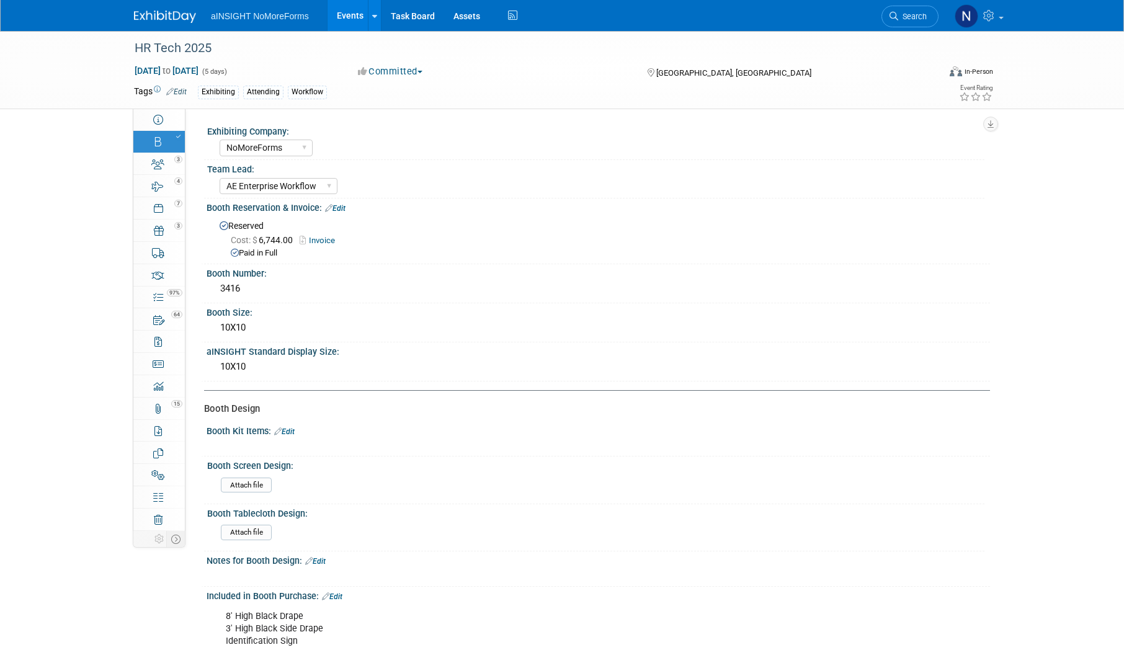
click at [349, 14] on link "Events" at bounding box center [350, 15] width 45 height 31
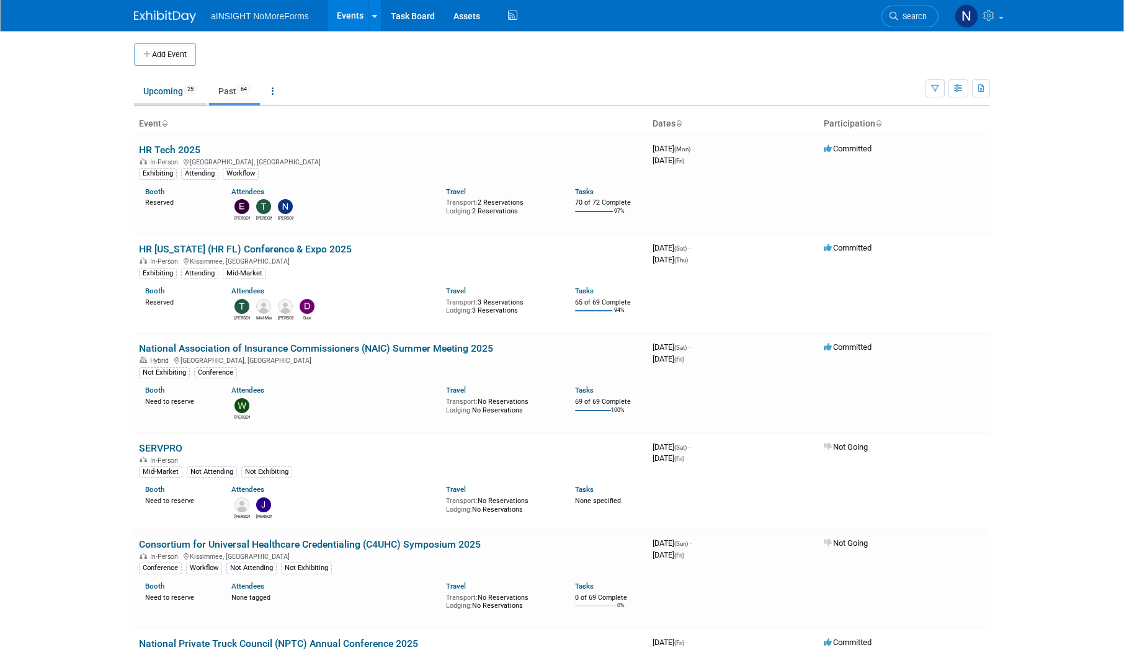
click at [177, 99] on link "Upcoming 25" at bounding box center [170, 91] width 73 height 24
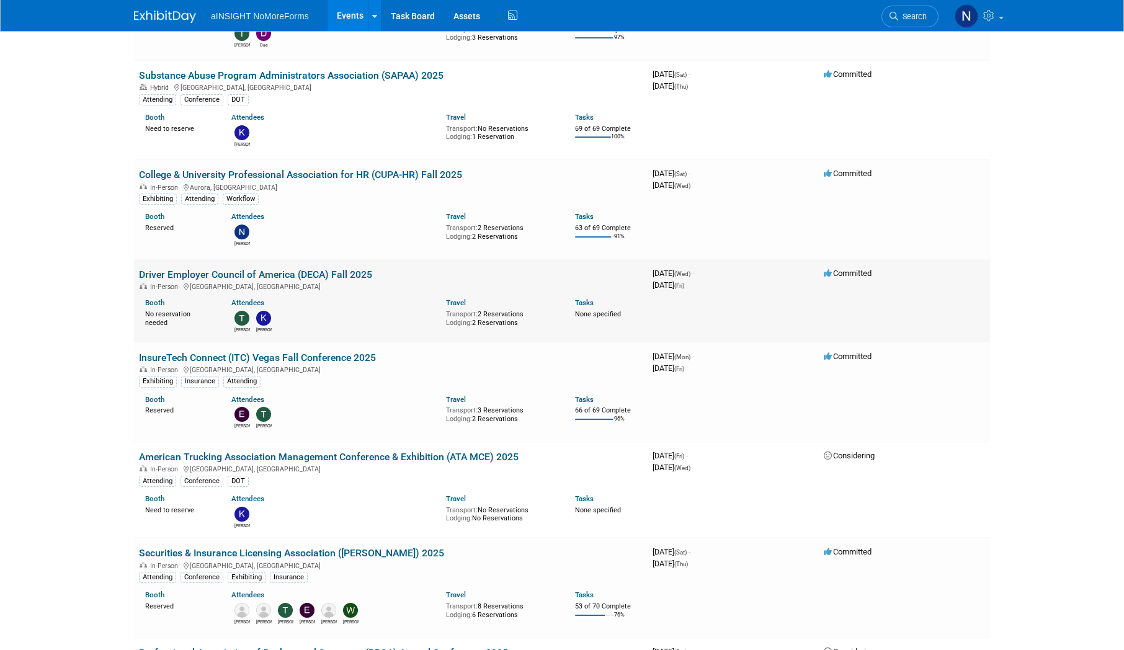
scroll to position [372, 0]
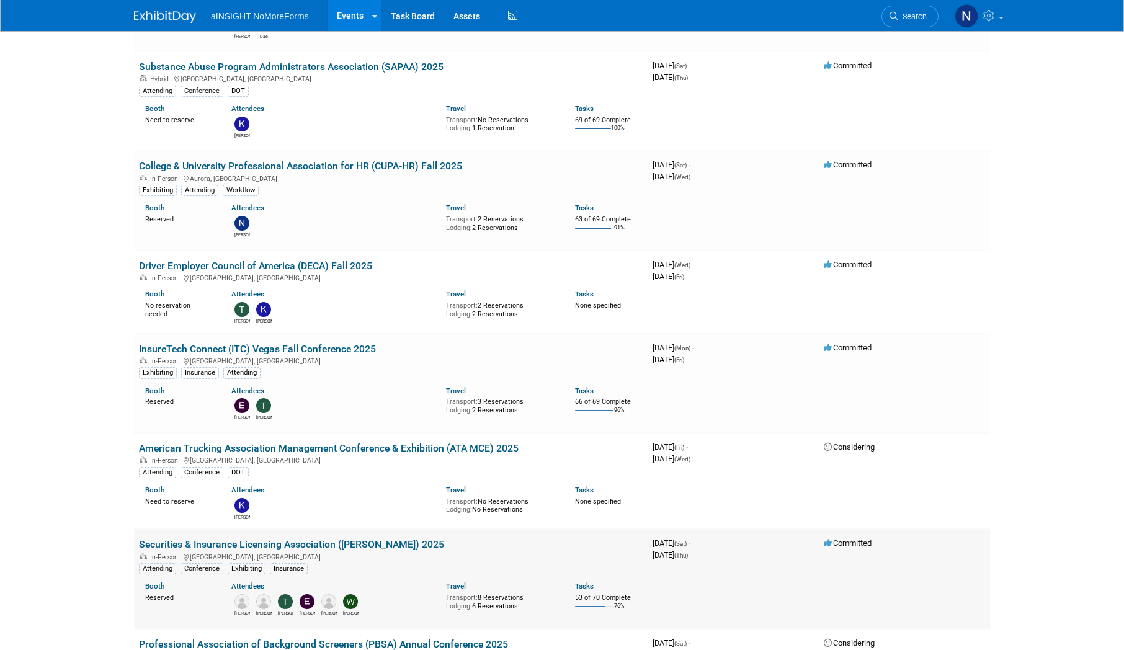
click at [316, 539] on link "Securities & Insurance Licensing Association ([PERSON_NAME]) 2025" at bounding box center [291, 544] width 305 height 12
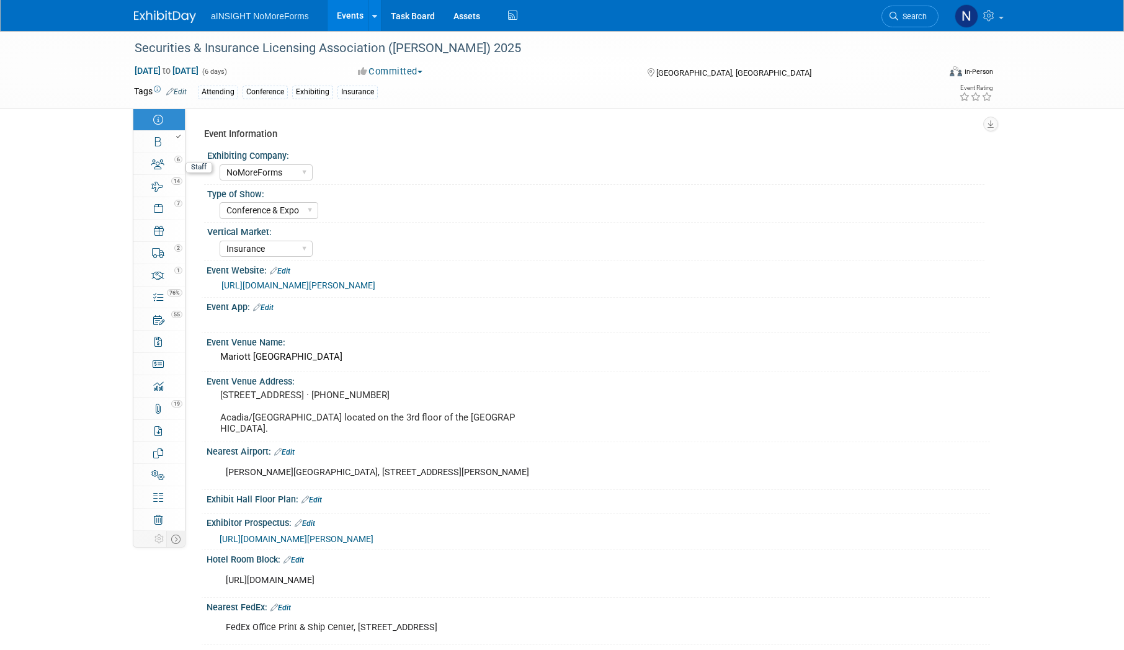
select select "NoMoreForms"
select select "Conference & Expo"
select select "Insurance"
select select "Booth Access Only"
select select "No"
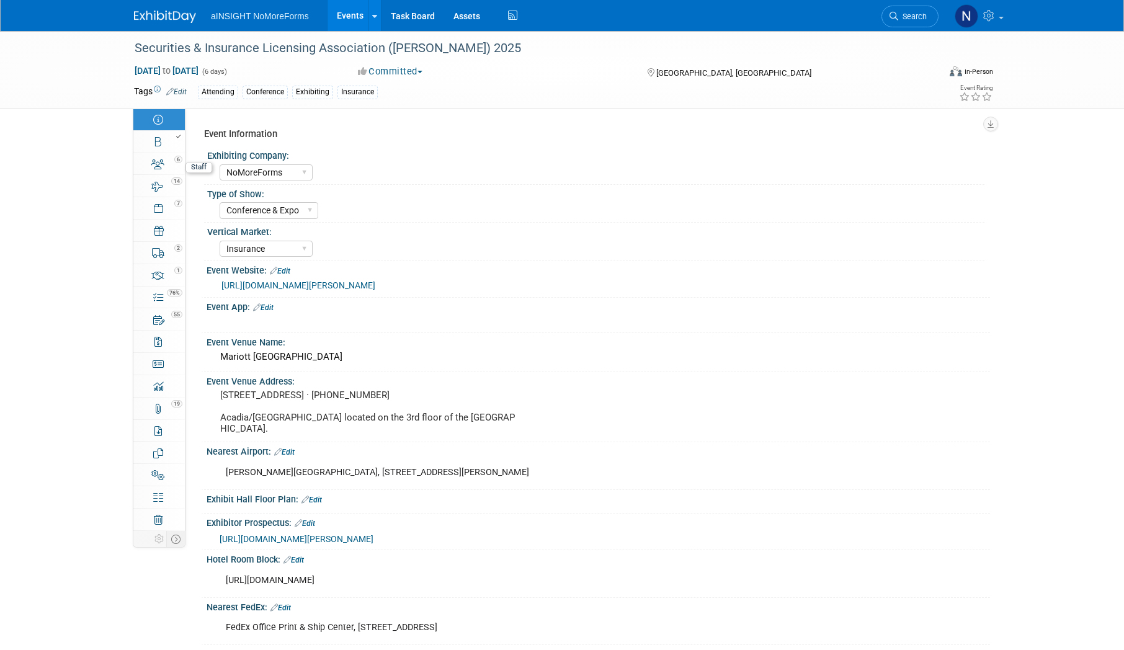
select select "Yes"
select select "No"
select select "Yes"
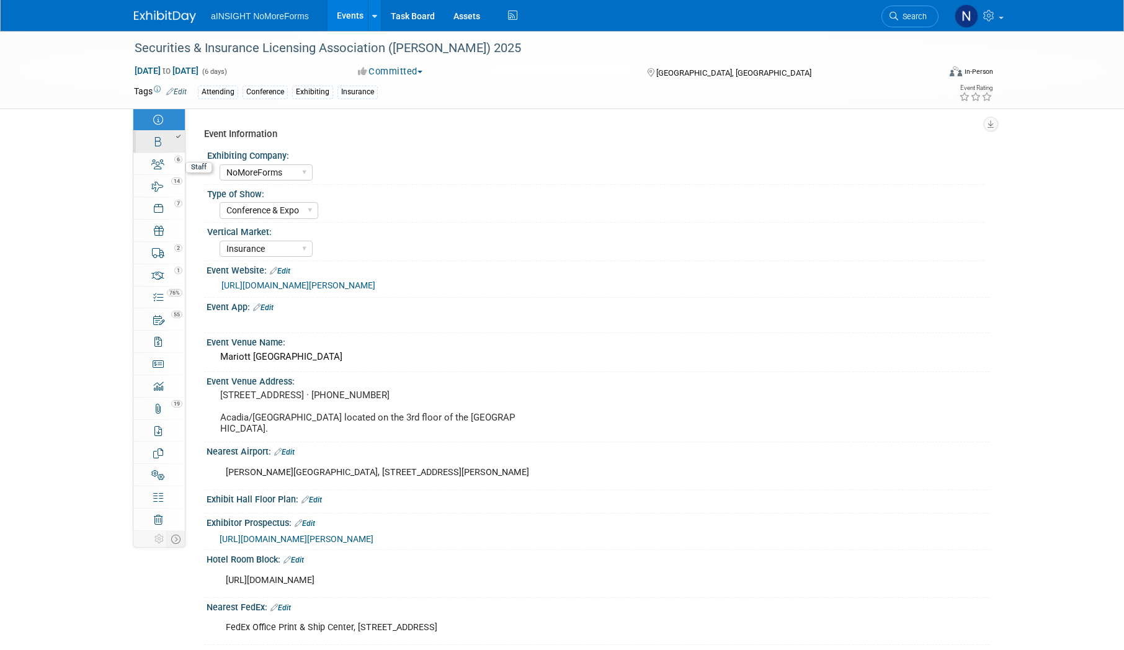
click at [155, 149] on link "Booth" at bounding box center [158, 142] width 51 height 22
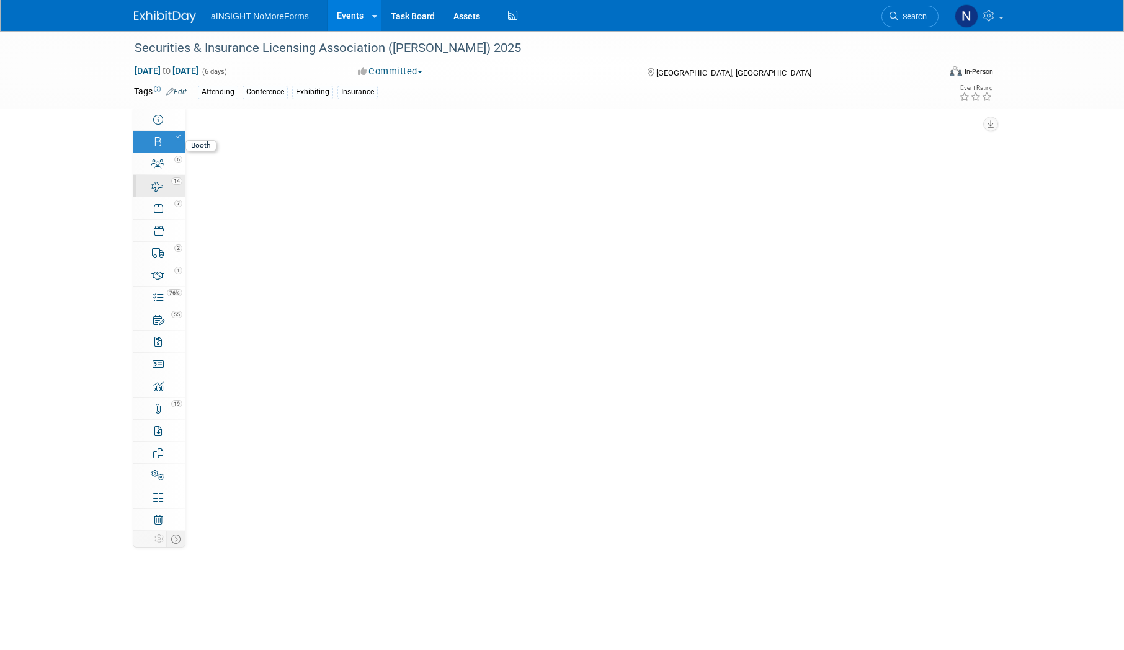
select select "NoMoreForms"
select select "Head of Sales"
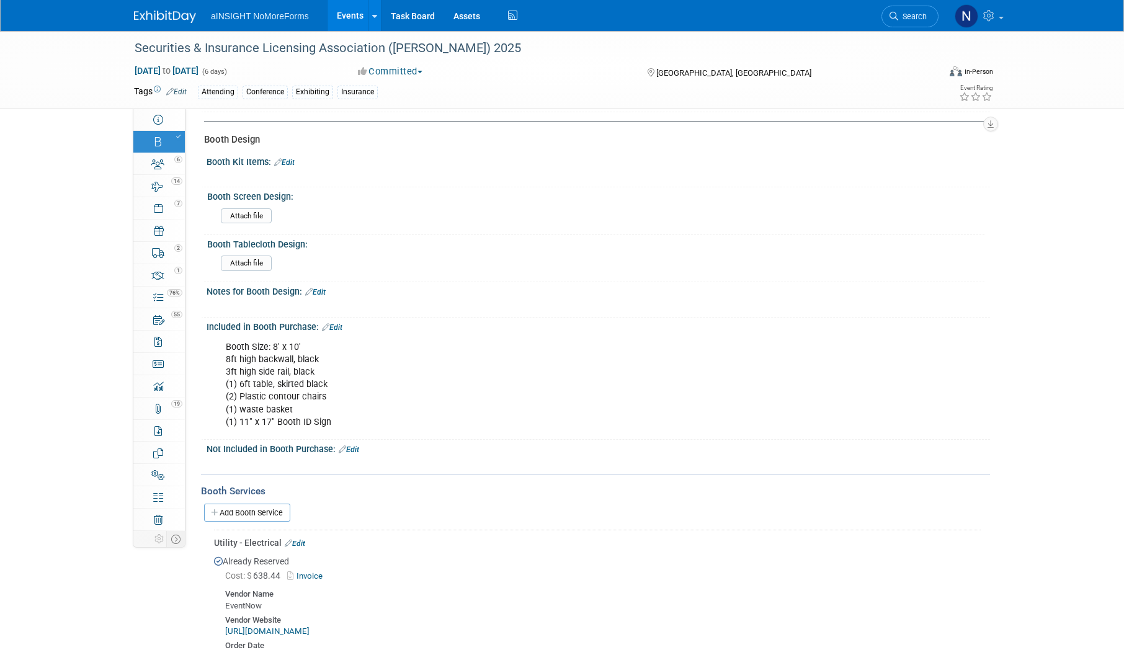
scroll to position [310, 0]
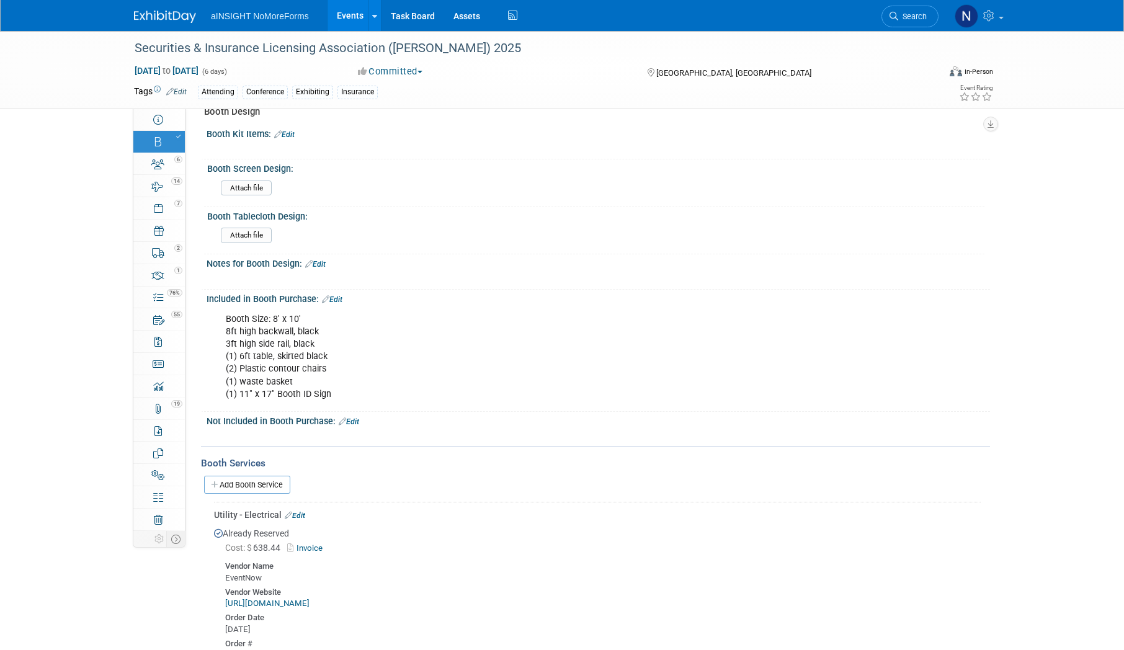
click at [553, 337] on div "Booth Size: 8' x 10' 8ft high backwall, black 3ft high side rail, black (1) 6ft…" at bounding box center [528, 357] width 623 height 100
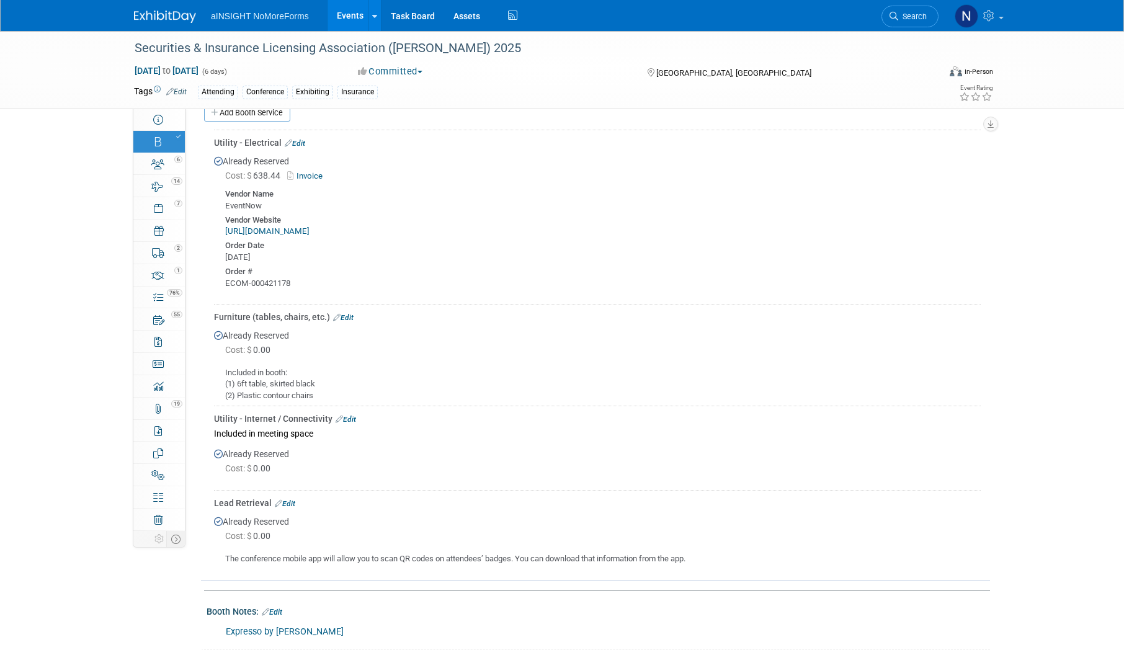
scroll to position [620, 0]
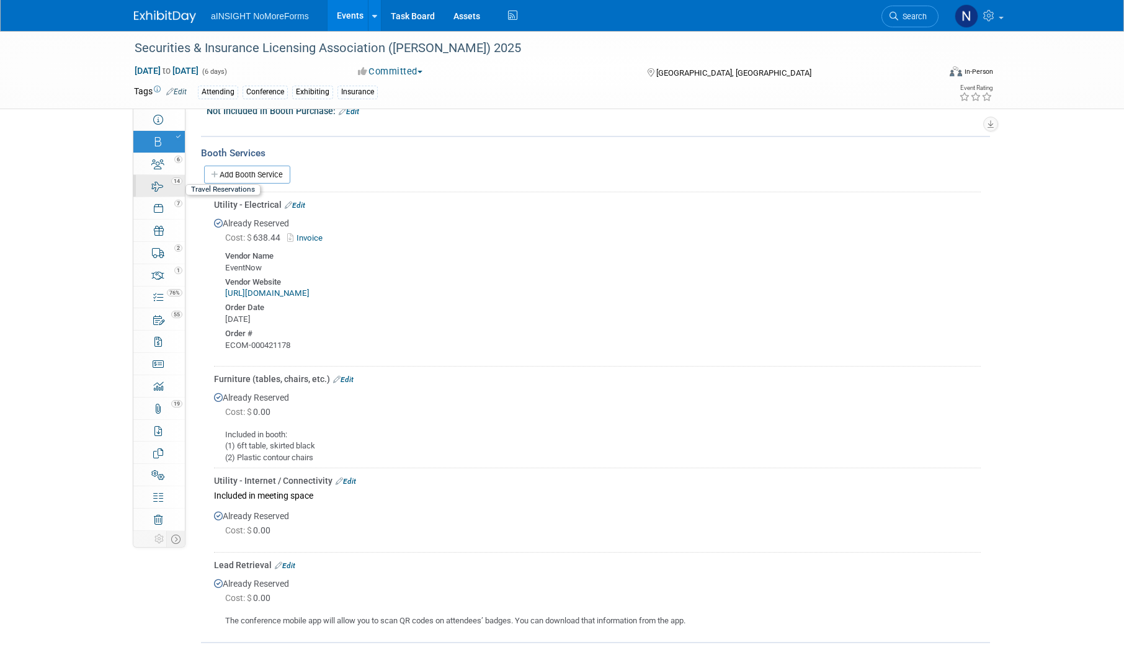
click at [161, 184] on div "14" at bounding box center [163, 180] width 42 height 9
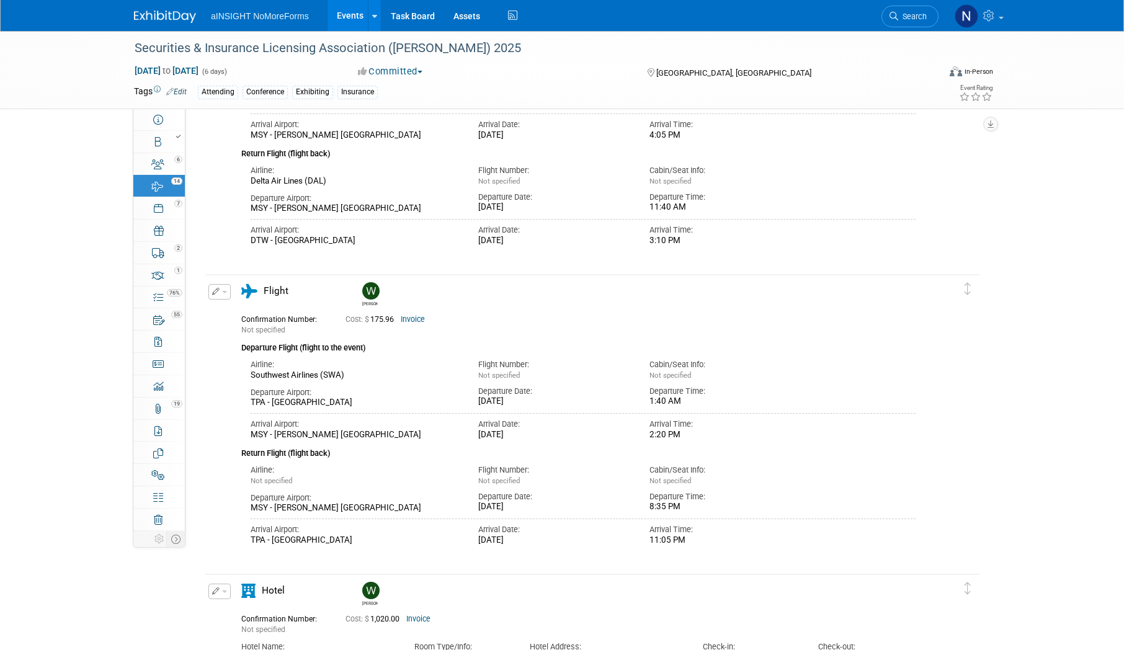
scroll to position [0, 0]
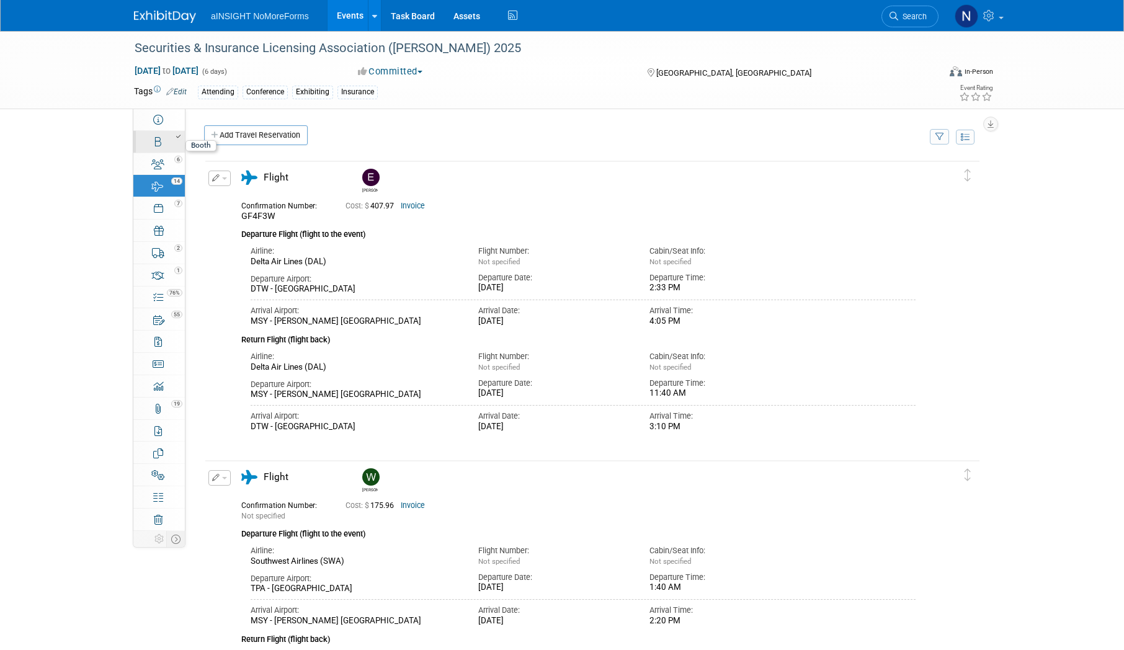
click at [160, 139] on div at bounding box center [163, 136] width 42 height 9
select select "NoMoreForms"
select select "Head of Sales"
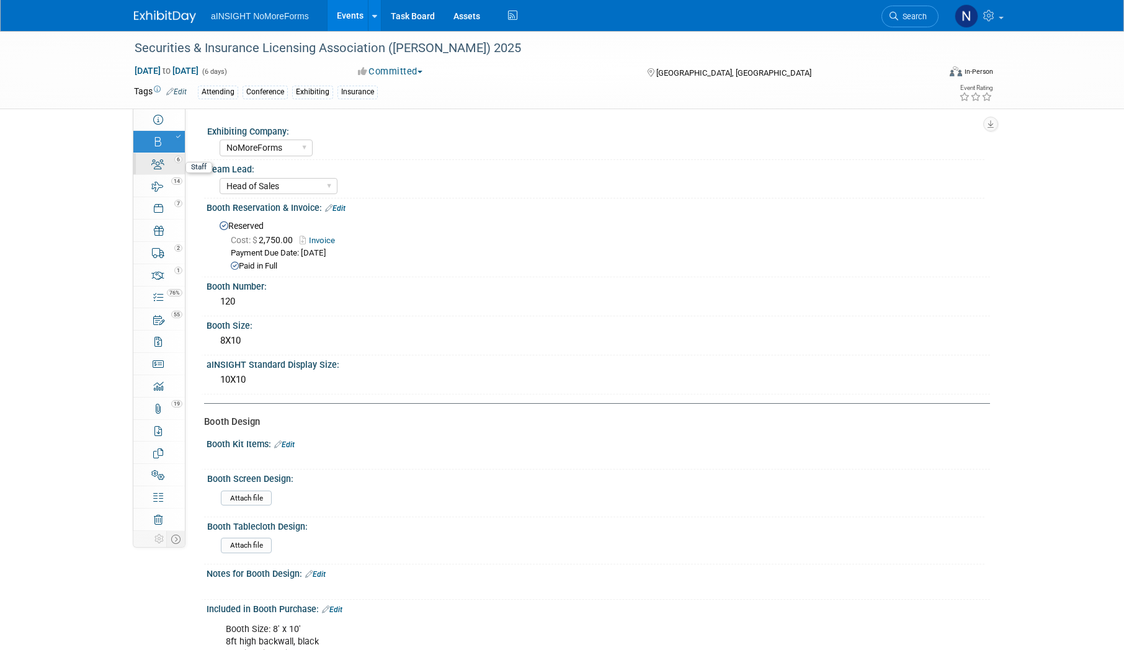
click at [167, 158] on div "6" at bounding box center [163, 158] width 42 height 9
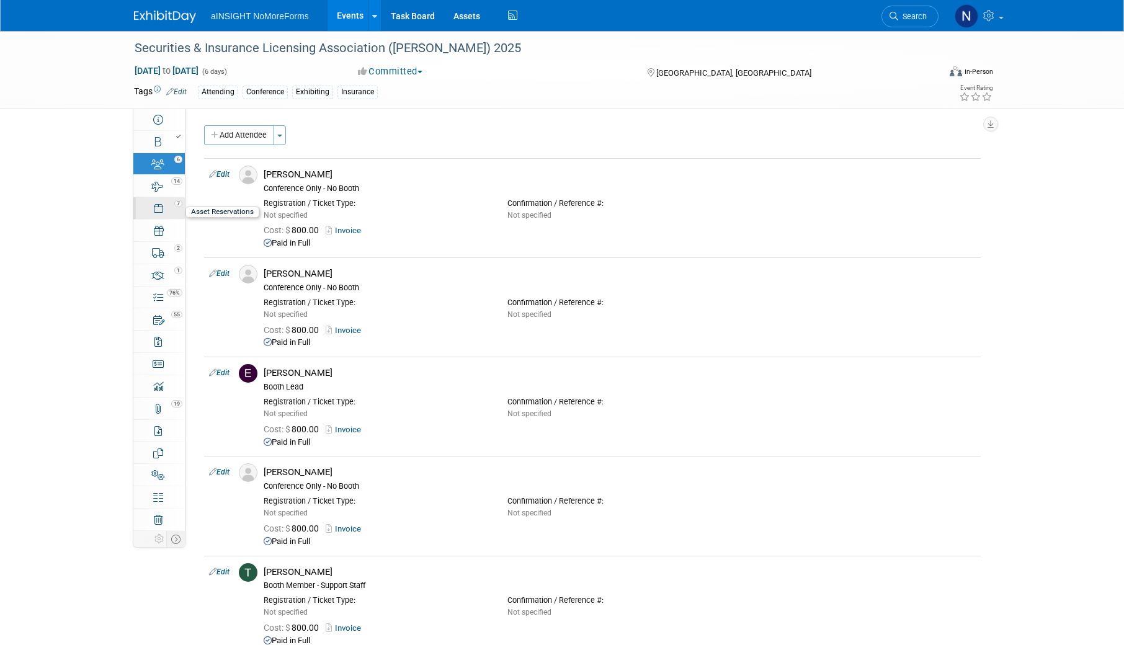
click at [165, 209] on link "7 Asset Reservations 7" at bounding box center [158, 208] width 51 height 22
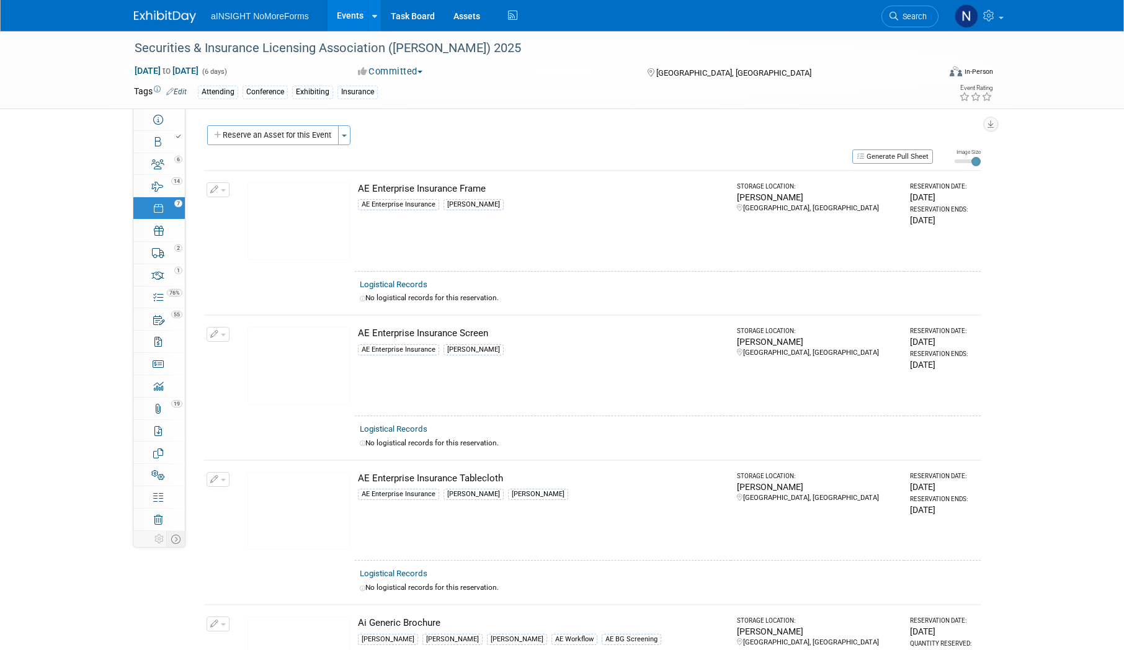
click at [343, 14] on link "Events" at bounding box center [350, 15] width 45 height 31
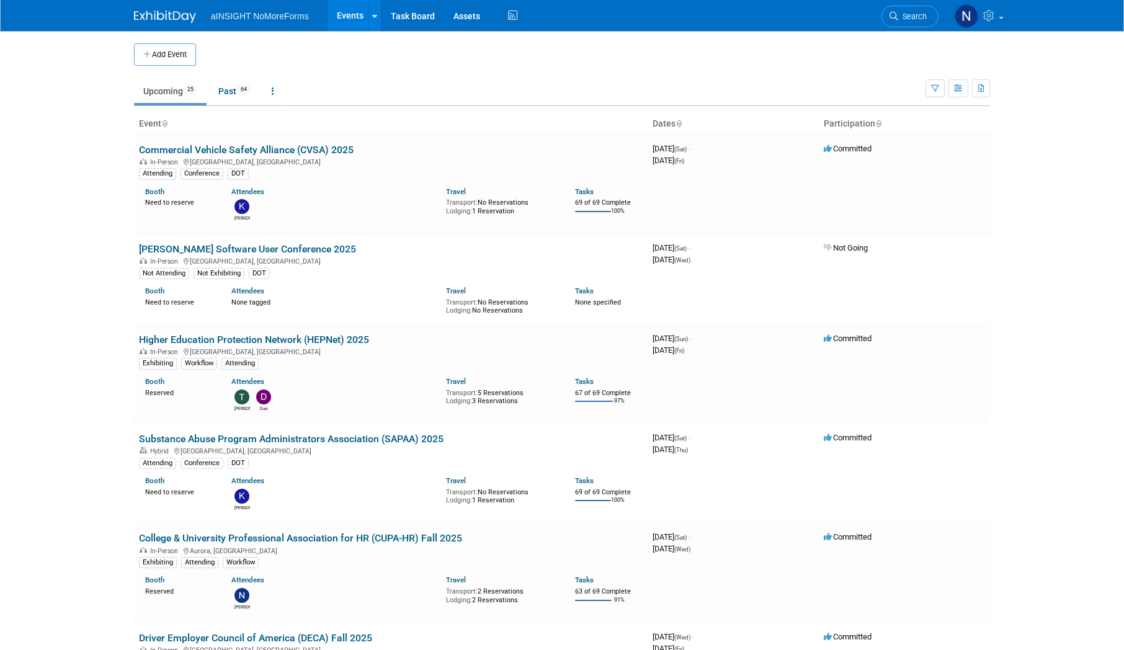
click at [109, 199] on body "aINSIGHT NoMoreForms Events Add Event Bulk Upload Events Shareable Event Boards…" at bounding box center [562, 325] width 1124 height 650
click at [294, 342] on link "Higher Education Protection Network (HEPNet) 2025" at bounding box center [254, 340] width 230 height 12
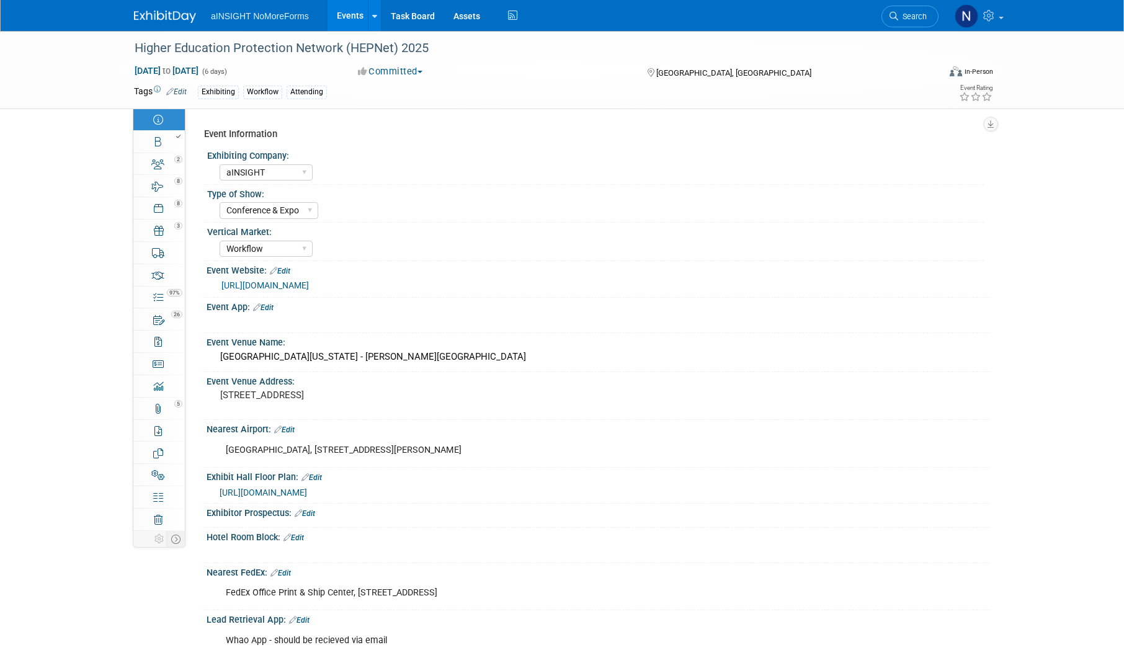
select select "aINSIGHT"
select select "Conference & Expo"
select select "Workflow"
select select "Full Access"
select select "No"
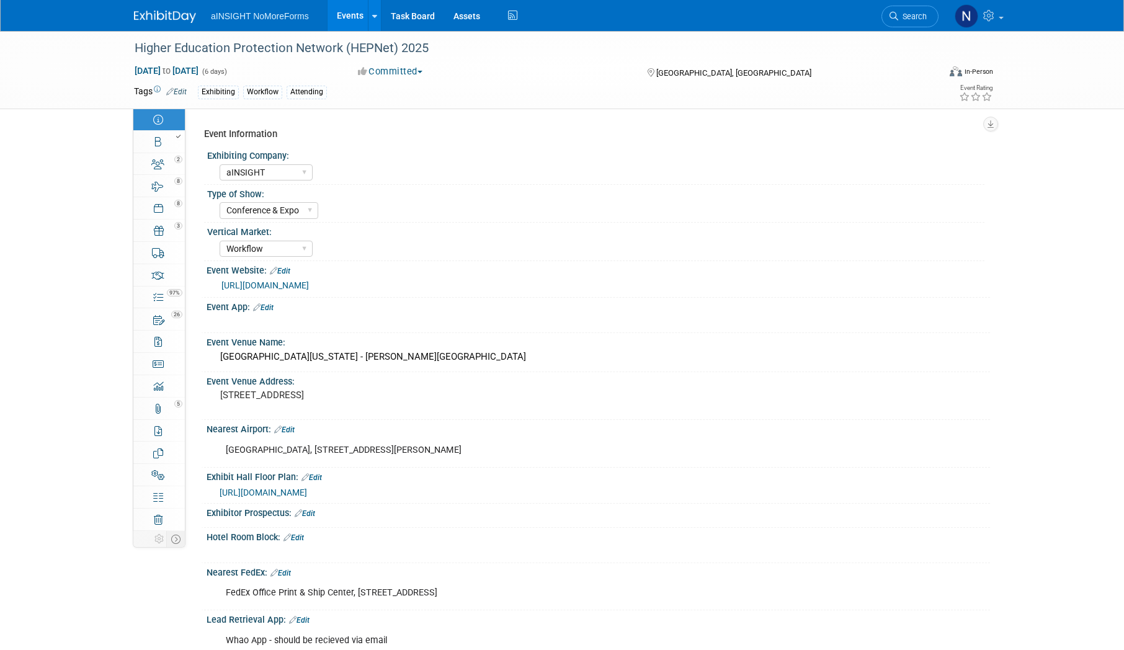
select select "No"
click at [172, 187] on link "8 Travel Reservations 8" at bounding box center [158, 186] width 51 height 22
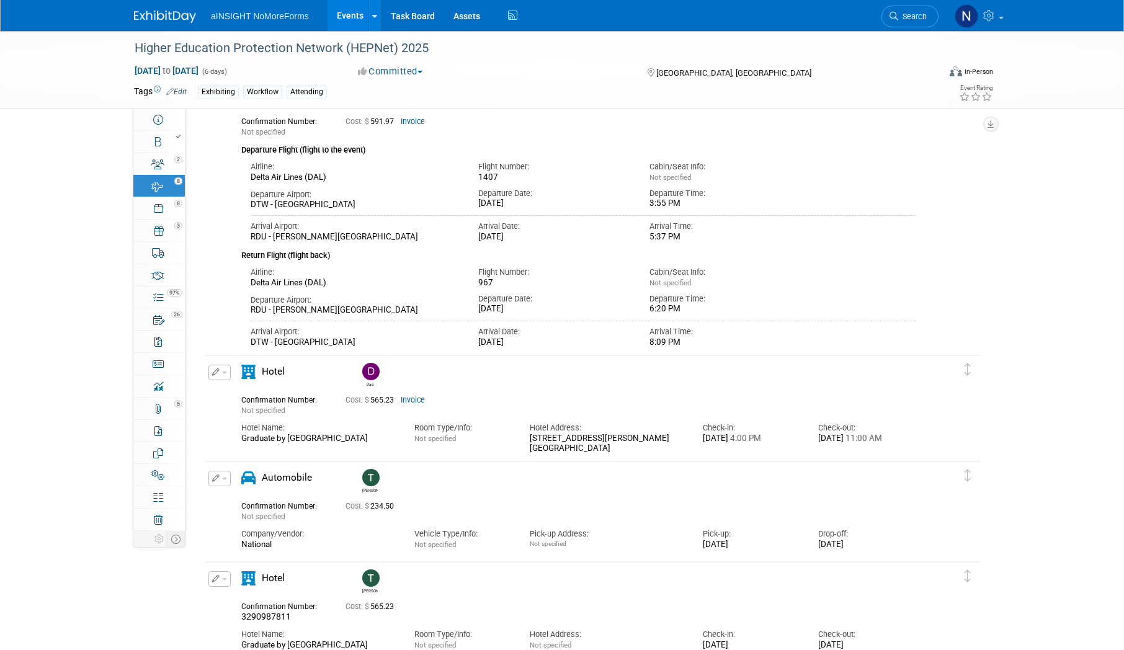
scroll to position [248, 0]
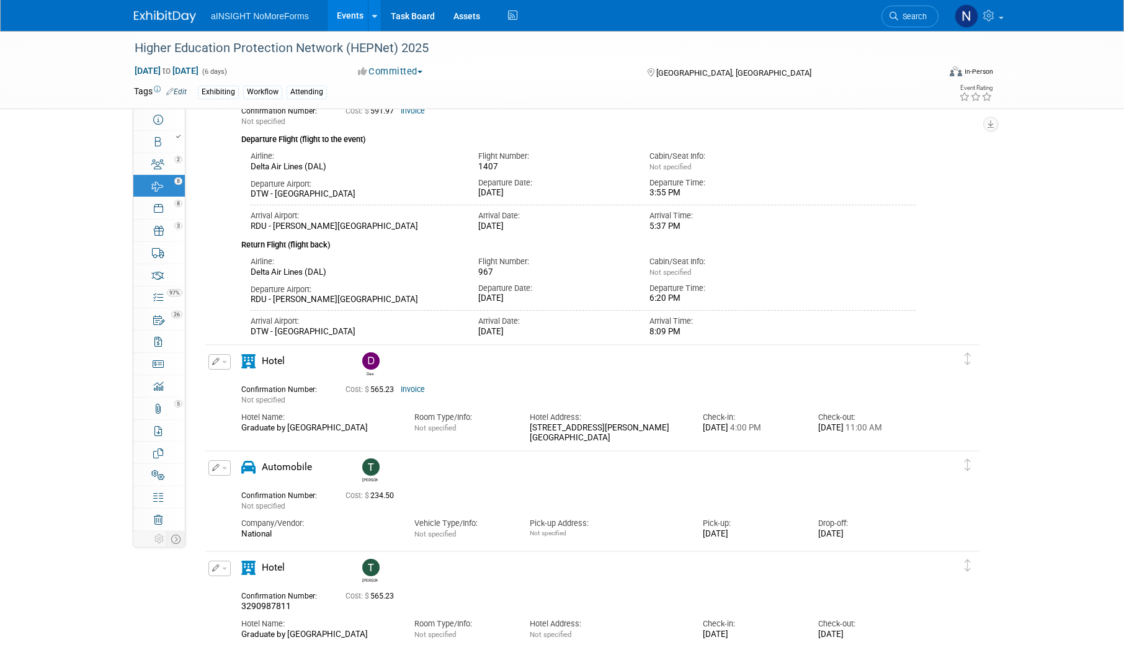
click at [419, 390] on link "Invoice" at bounding box center [413, 389] width 24 height 9
